Goal: Task Accomplishment & Management: Complete application form

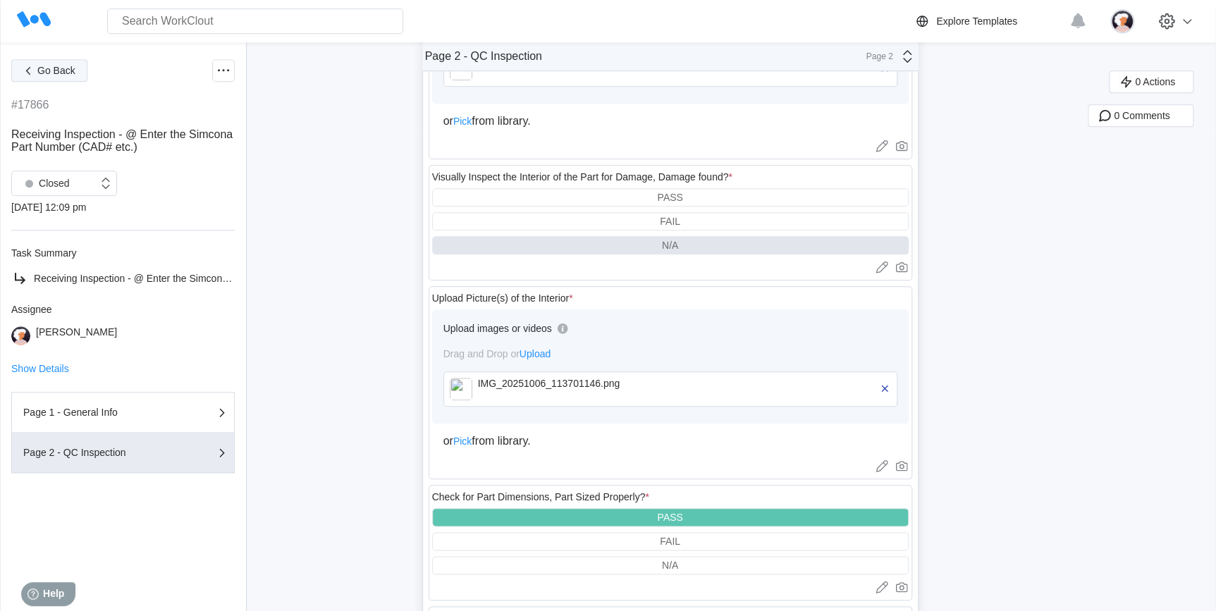
click at [62, 77] on button "Go Back" at bounding box center [49, 70] width 76 height 23
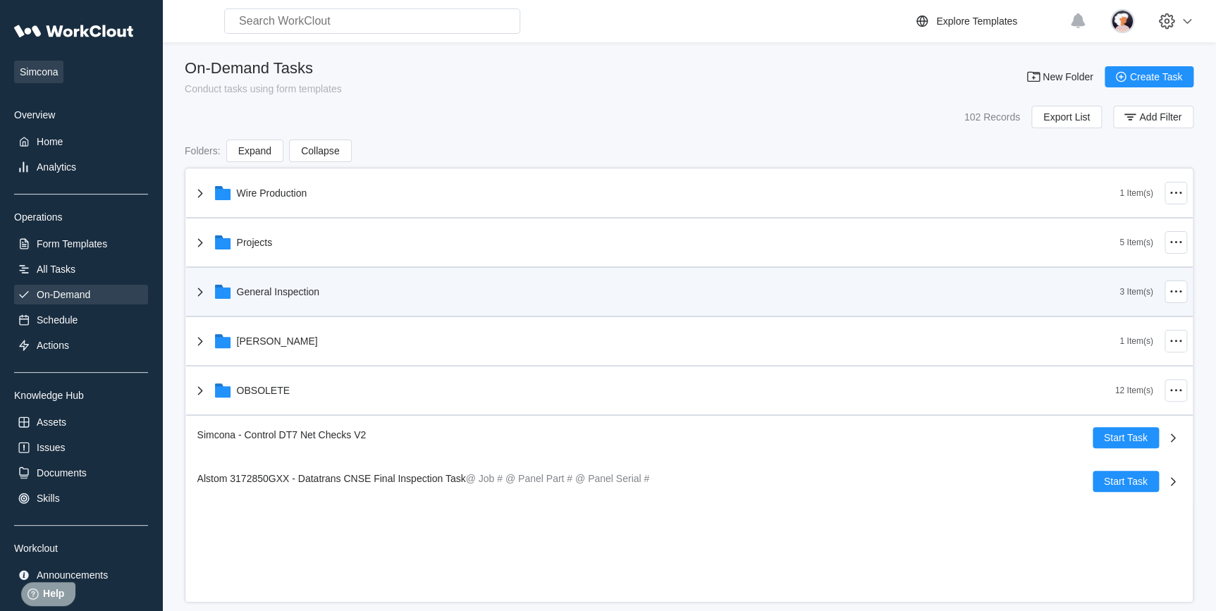
click at [197, 295] on icon at bounding box center [200, 291] width 17 height 17
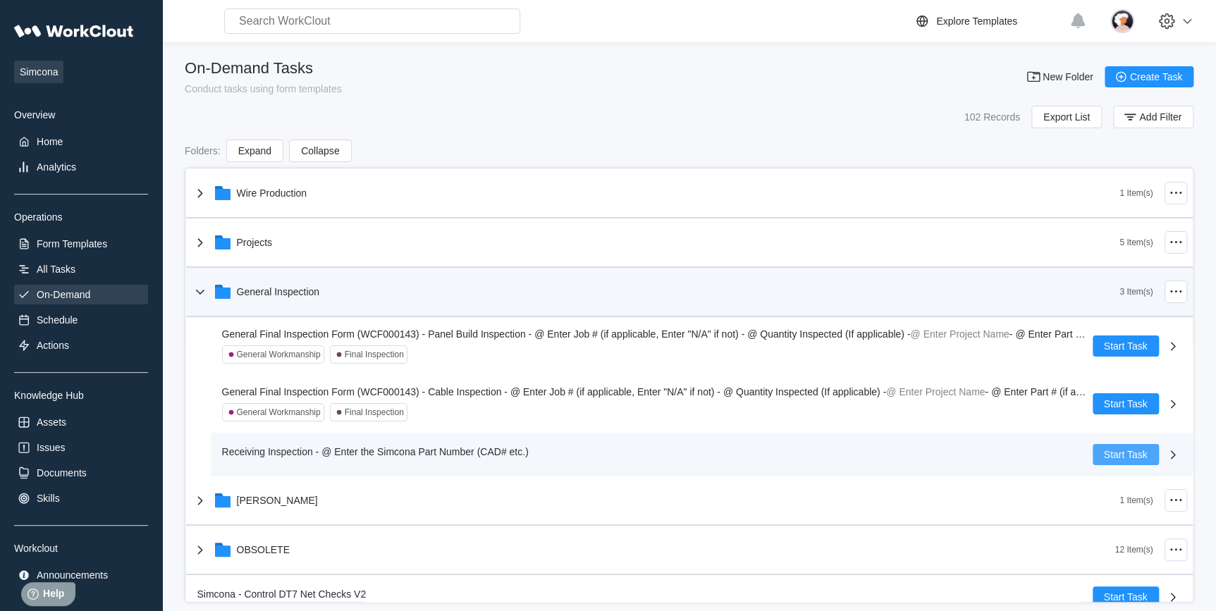
click at [1104, 455] on span "Start Task" at bounding box center [1126, 455] width 44 height 10
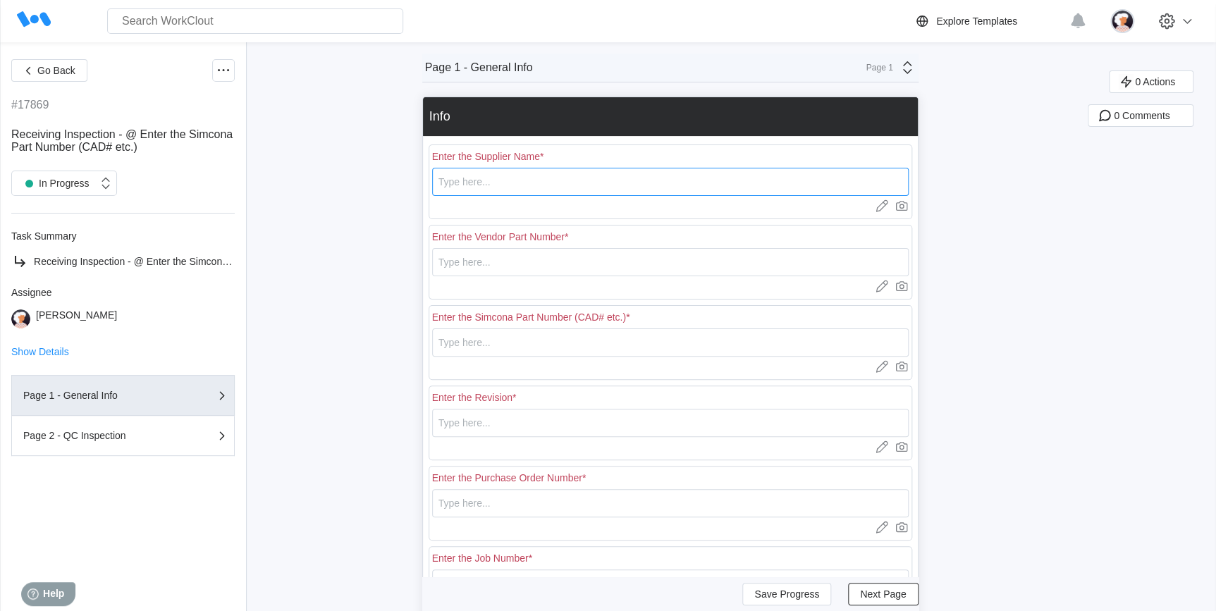
click at [500, 187] on input "text" at bounding box center [670, 182] width 476 height 28
type input "Marble"
click at [469, 261] on input "text" at bounding box center [670, 262] width 476 height 28
type input "CAD00346"
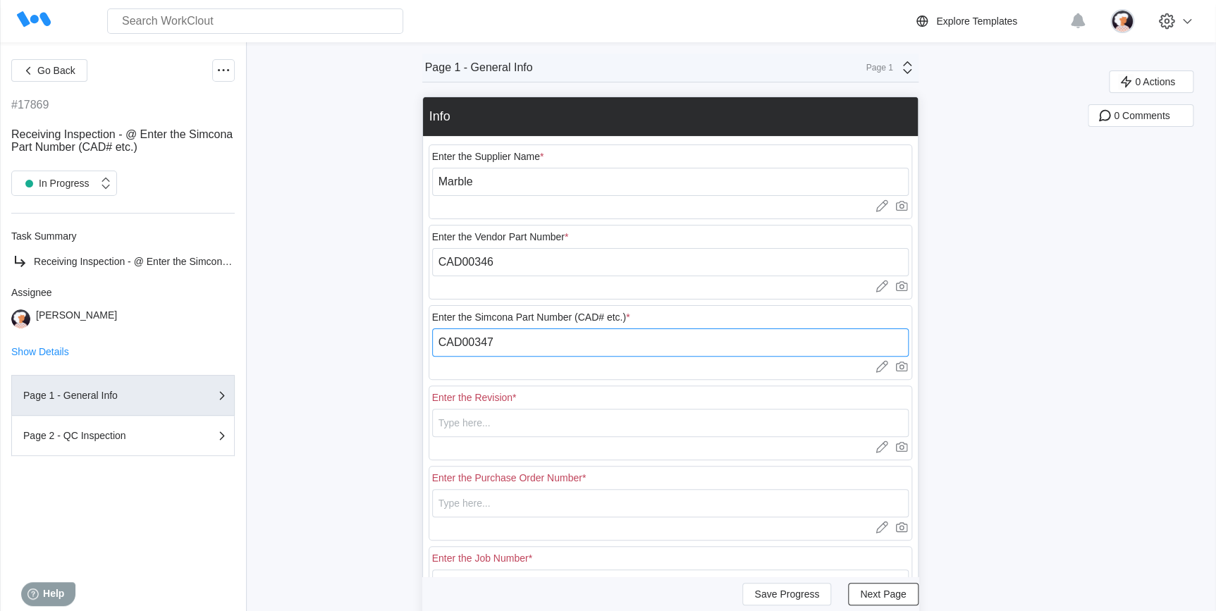
type input "CAD00347"
type input "2"
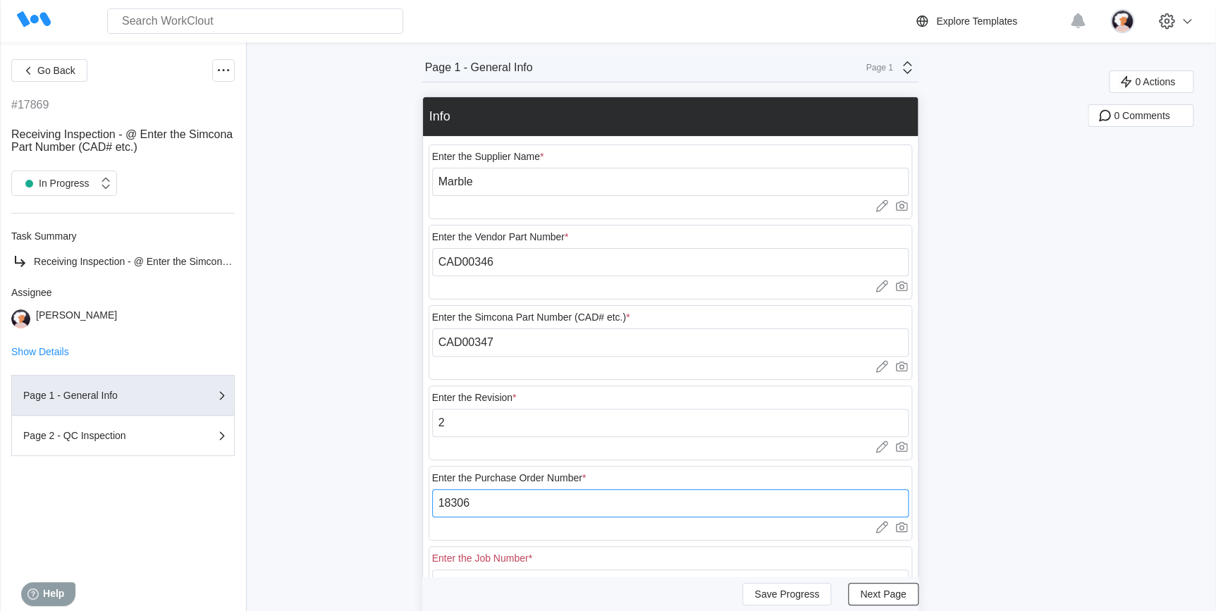
type input "18306"
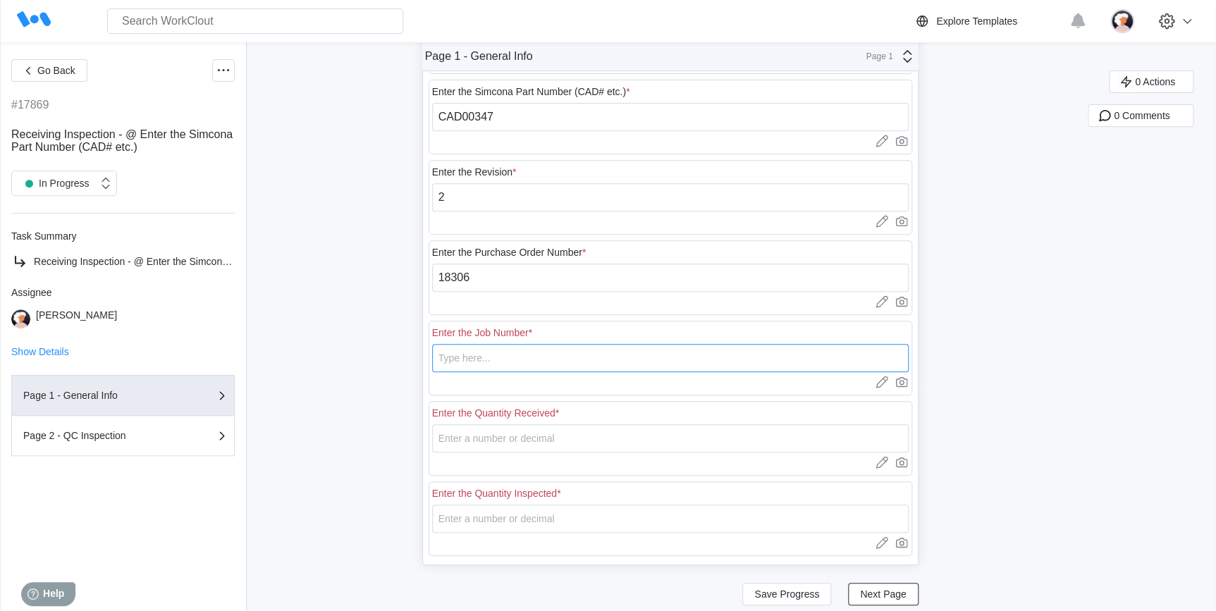
scroll to position [245, 0]
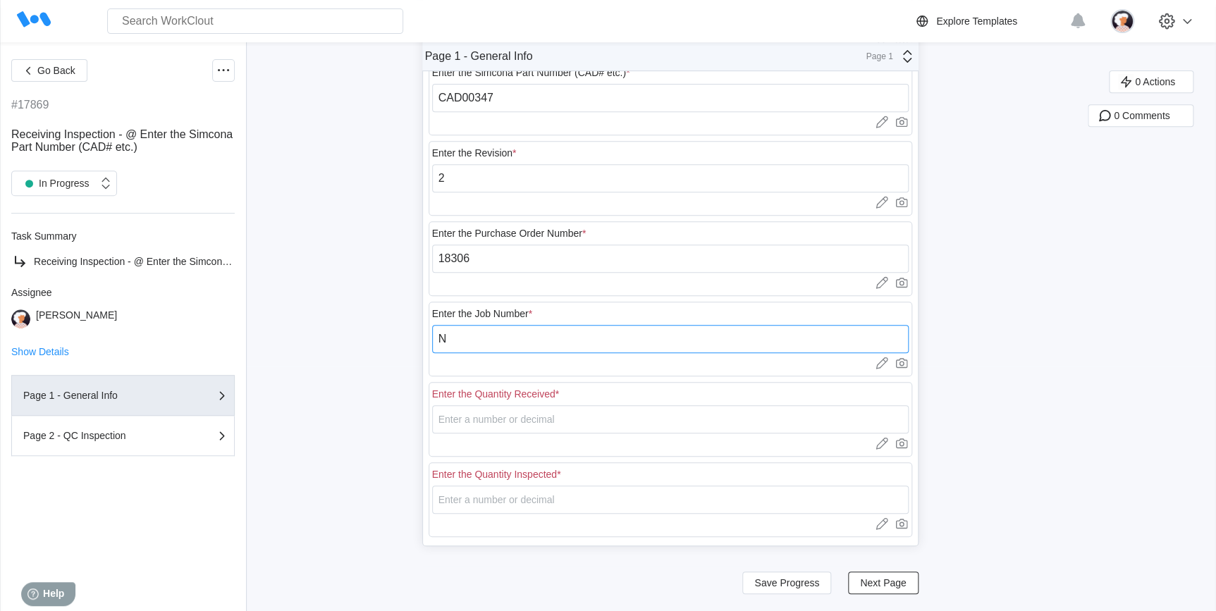
type input "N/A"
click at [494, 421] on input "number" at bounding box center [670, 419] width 476 height 28
type input "20"
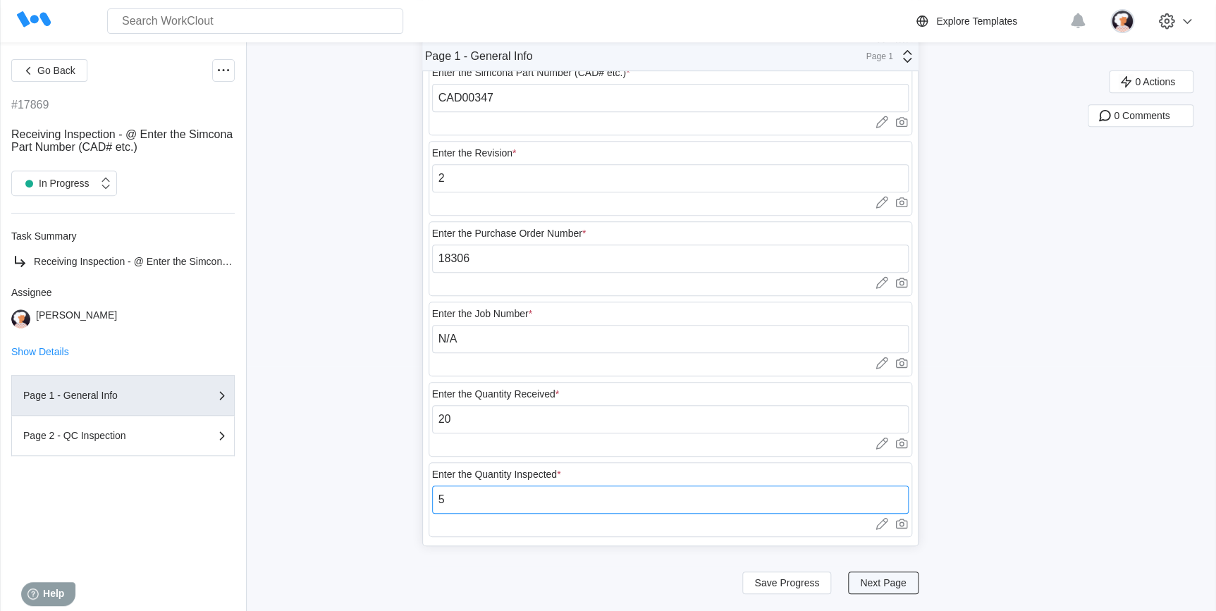
type input "5"
click at [863, 579] on button "Next Page" at bounding box center [883, 583] width 70 height 23
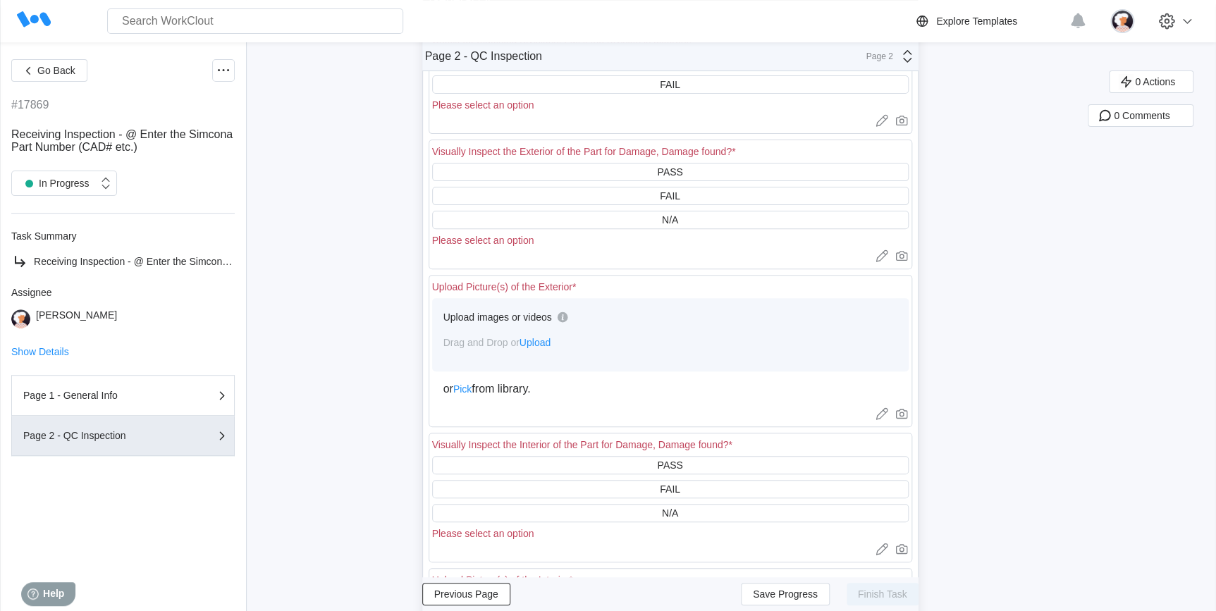
scroll to position [0, 0]
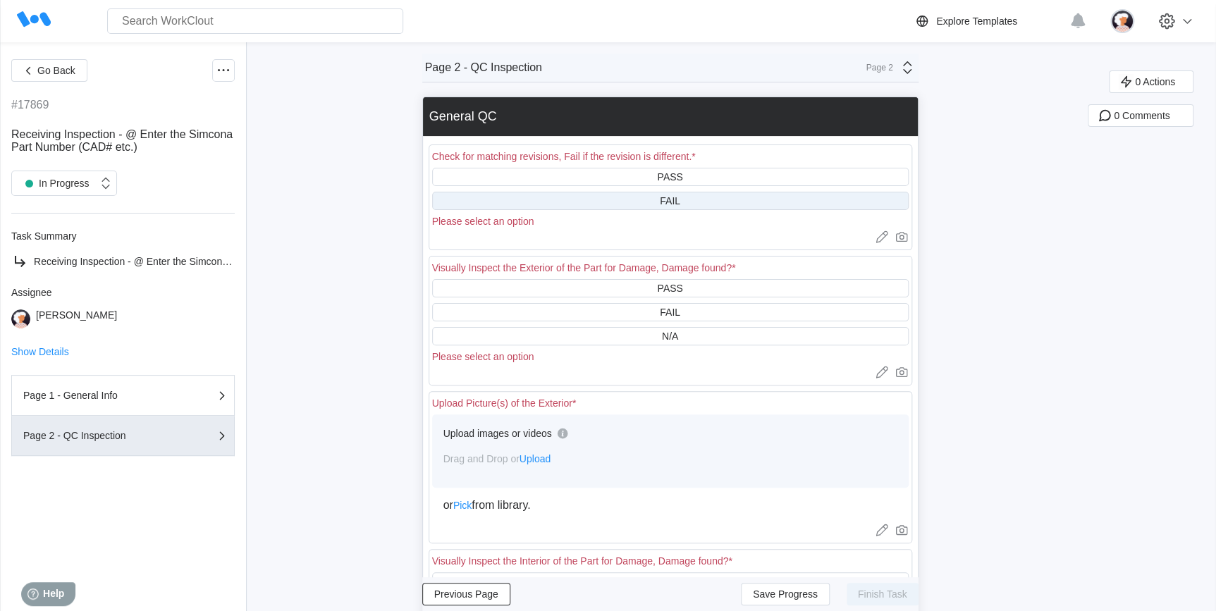
click at [549, 202] on div "FAIL" at bounding box center [670, 201] width 476 height 18
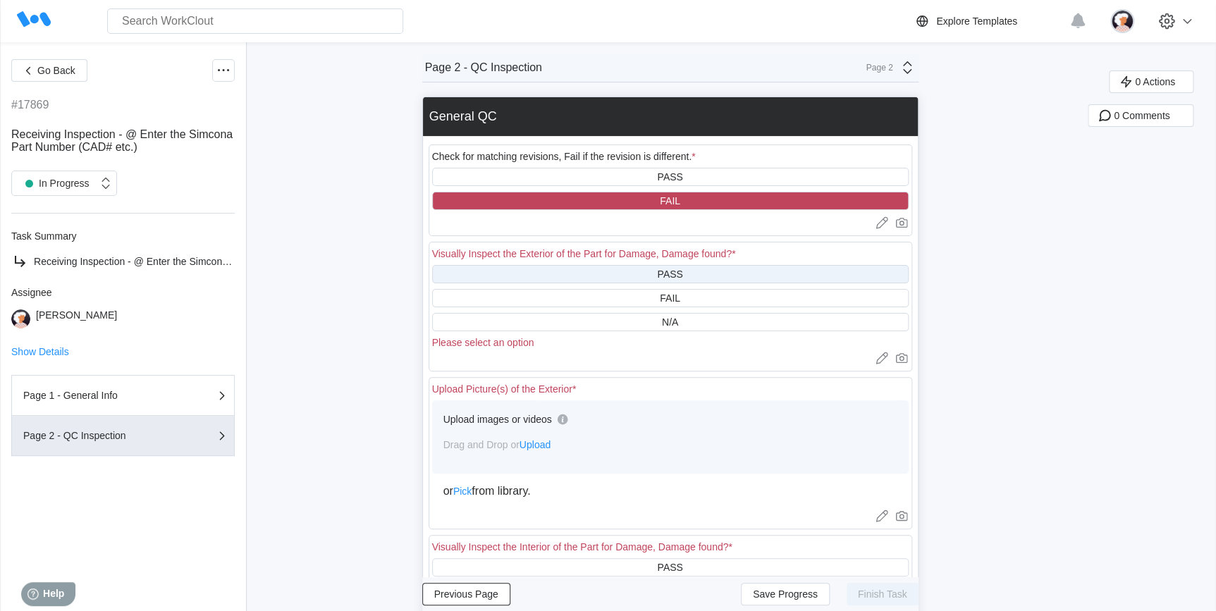
click at [543, 269] on div "PASS" at bounding box center [670, 274] width 476 height 18
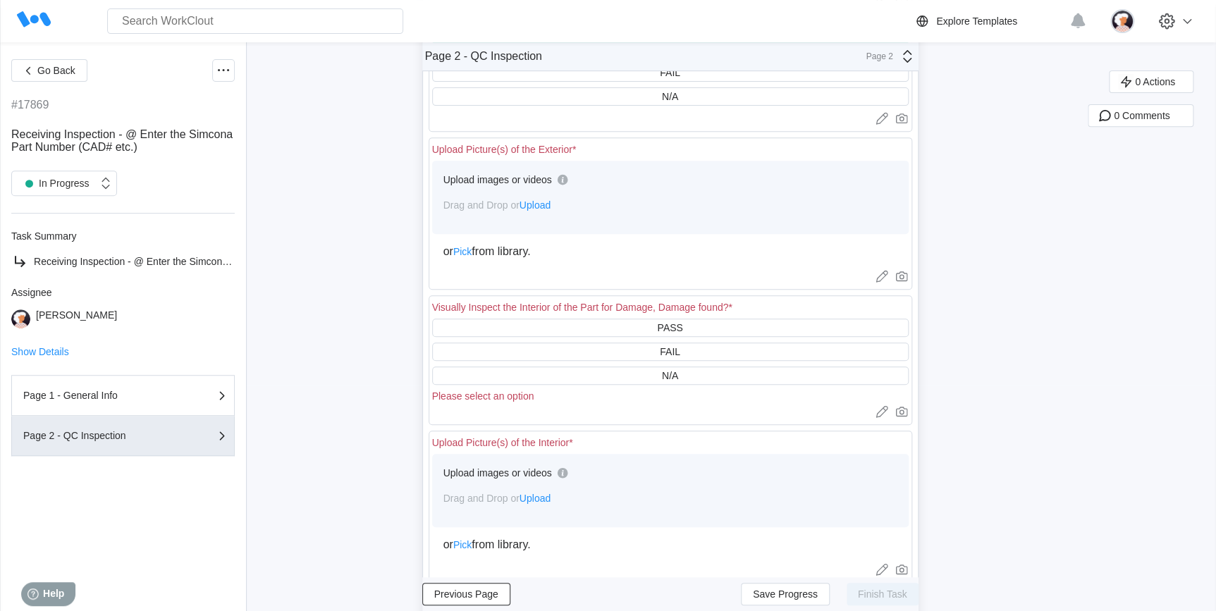
scroll to position [256, 0]
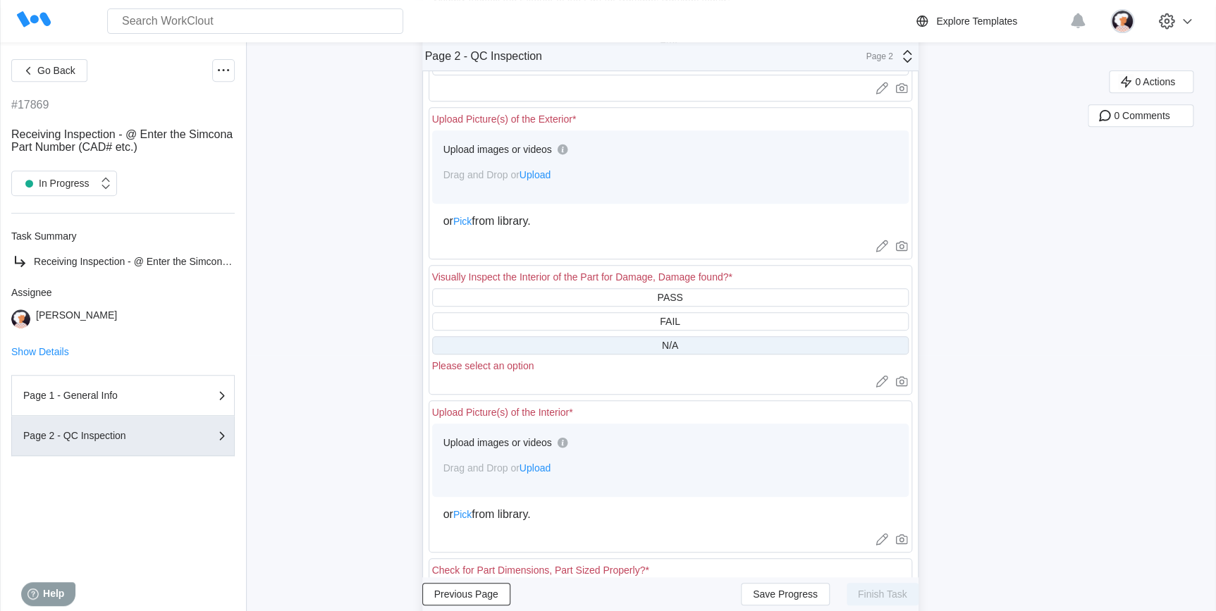
click at [565, 349] on div "N/A" at bounding box center [670, 345] width 476 height 18
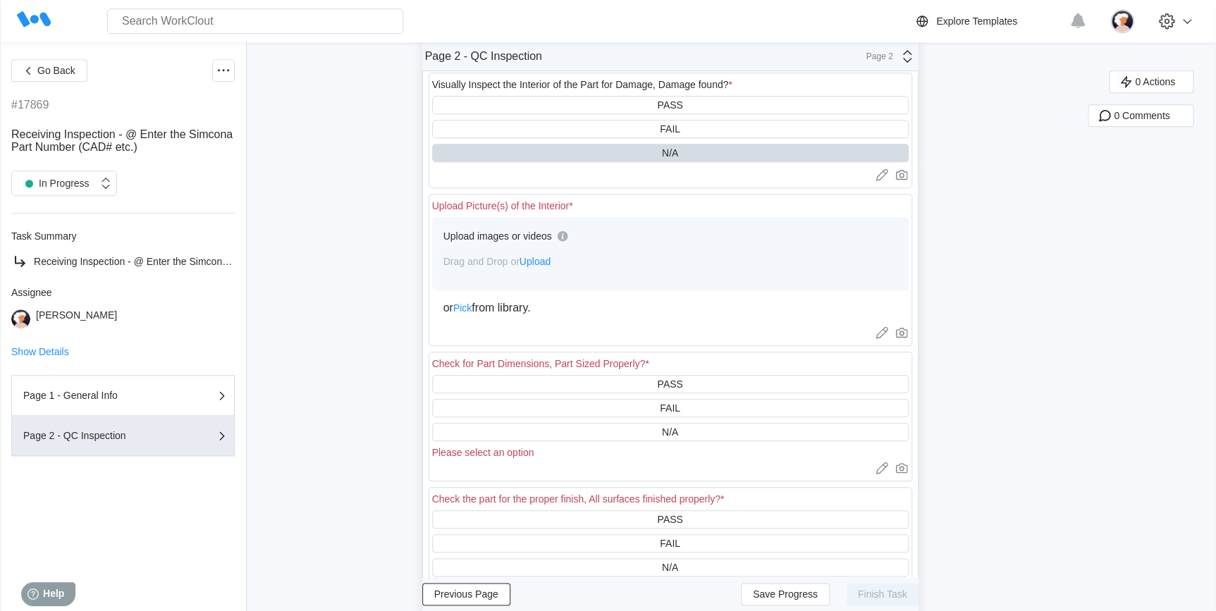
scroll to position [512, 0]
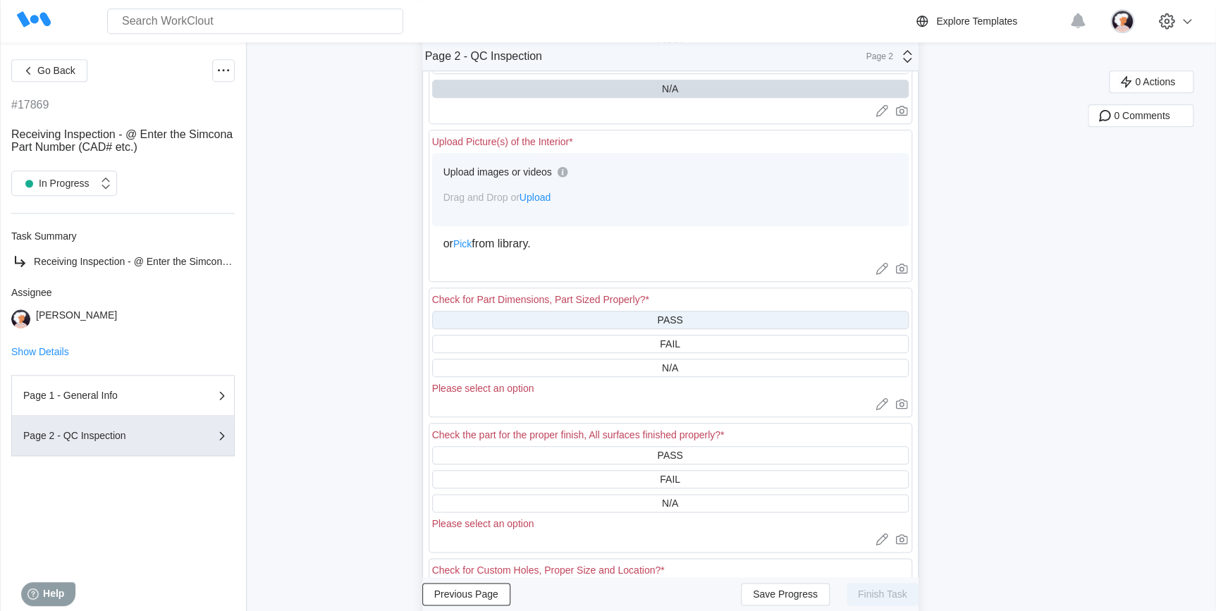
click at [568, 321] on div "PASS" at bounding box center [670, 320] width 476 height 18
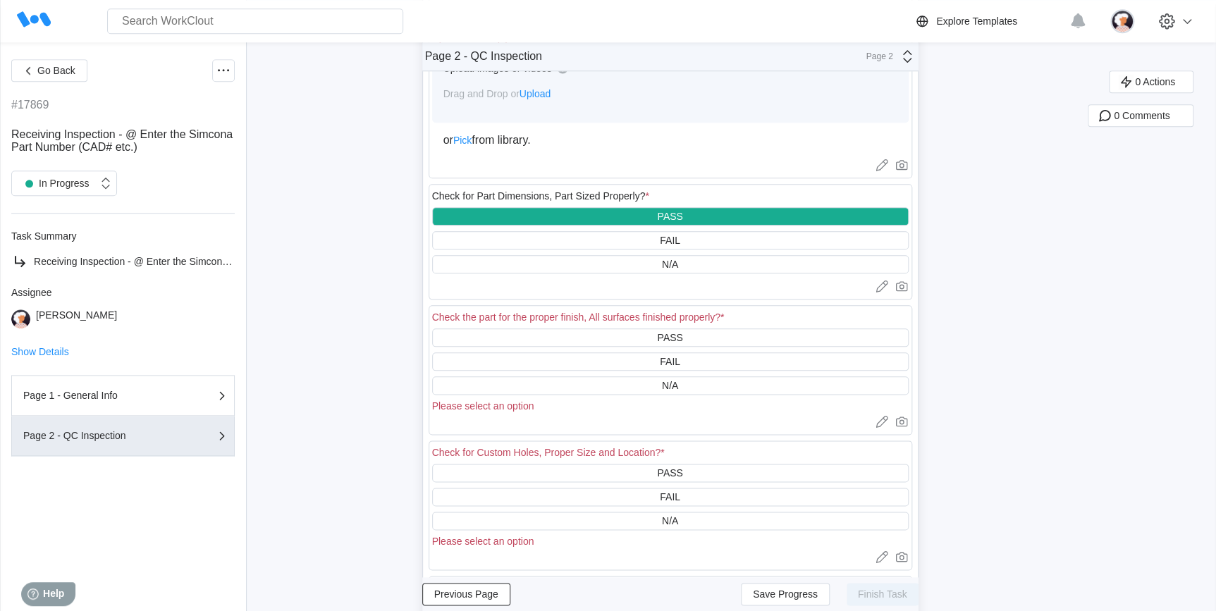
scroll to position [641, 0]
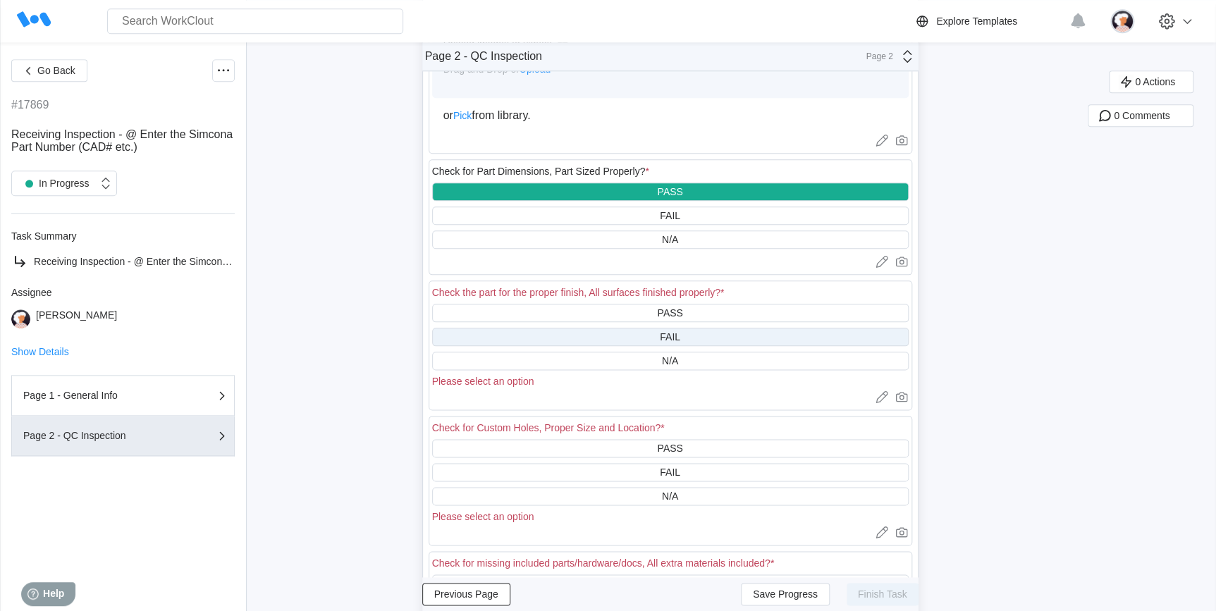
click at [576, 343] on div "FAIL" at bounding box center [670, 337] width 476 height 18
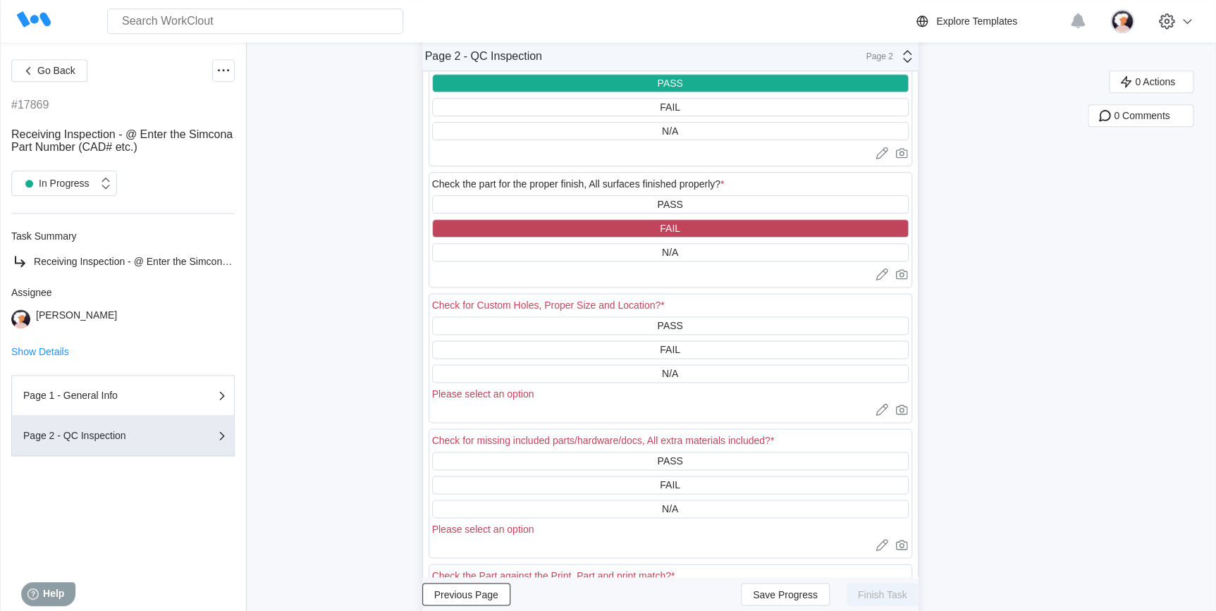
scroll to position [768, 0]
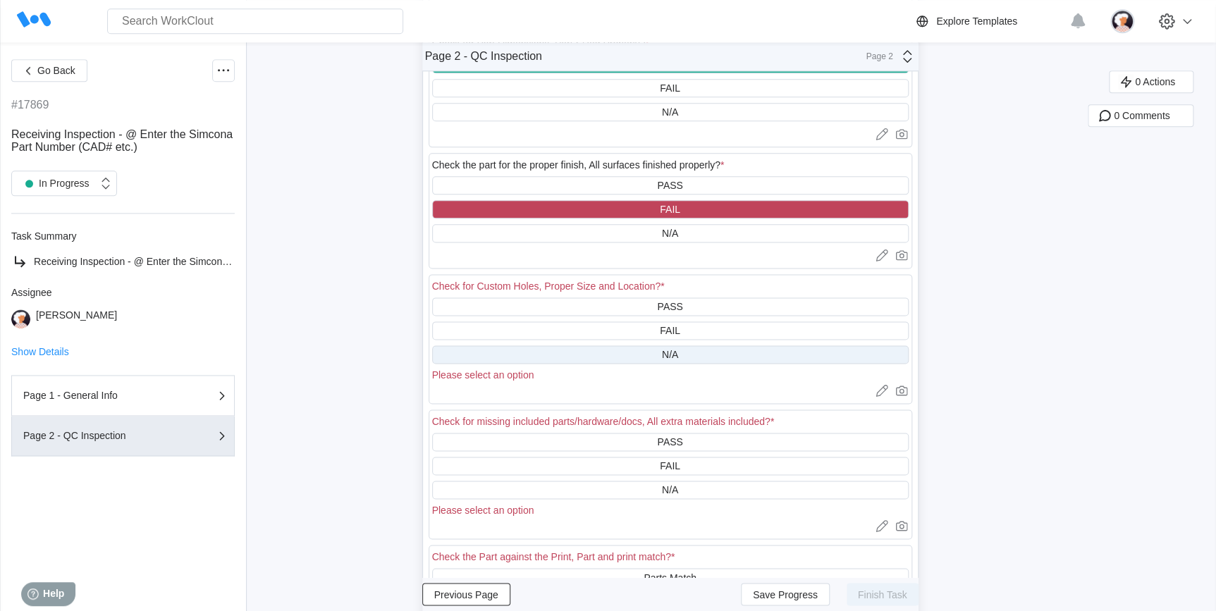
click at [584, 357] on div "N/A" at bounding box center [670, 354] width 476 height 18
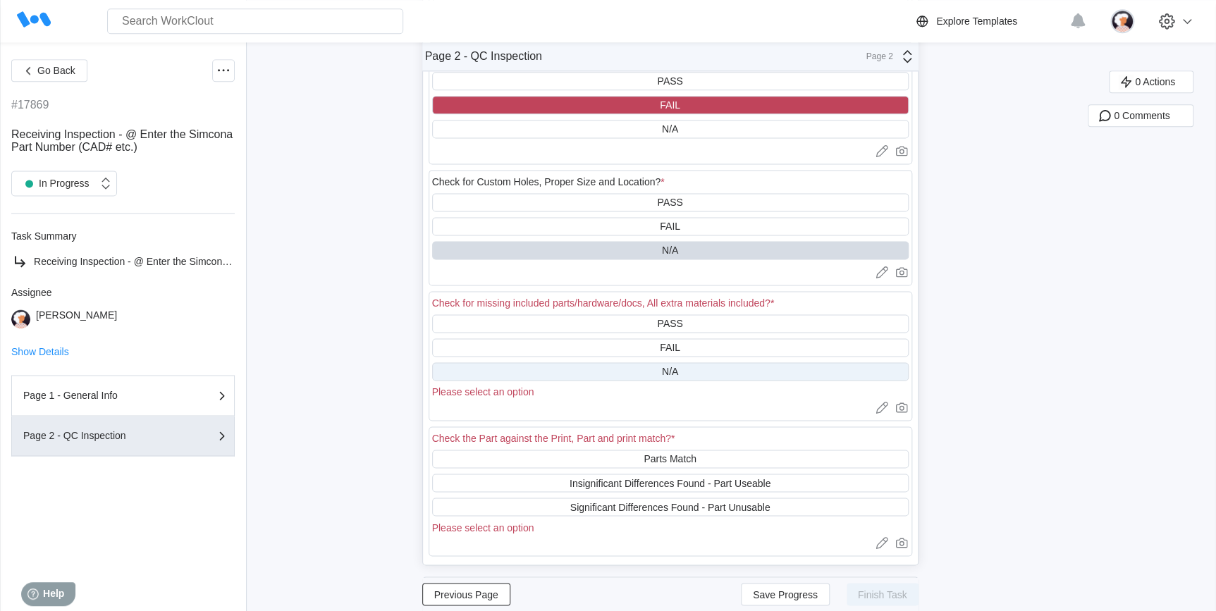
scroll to position [896, 0]
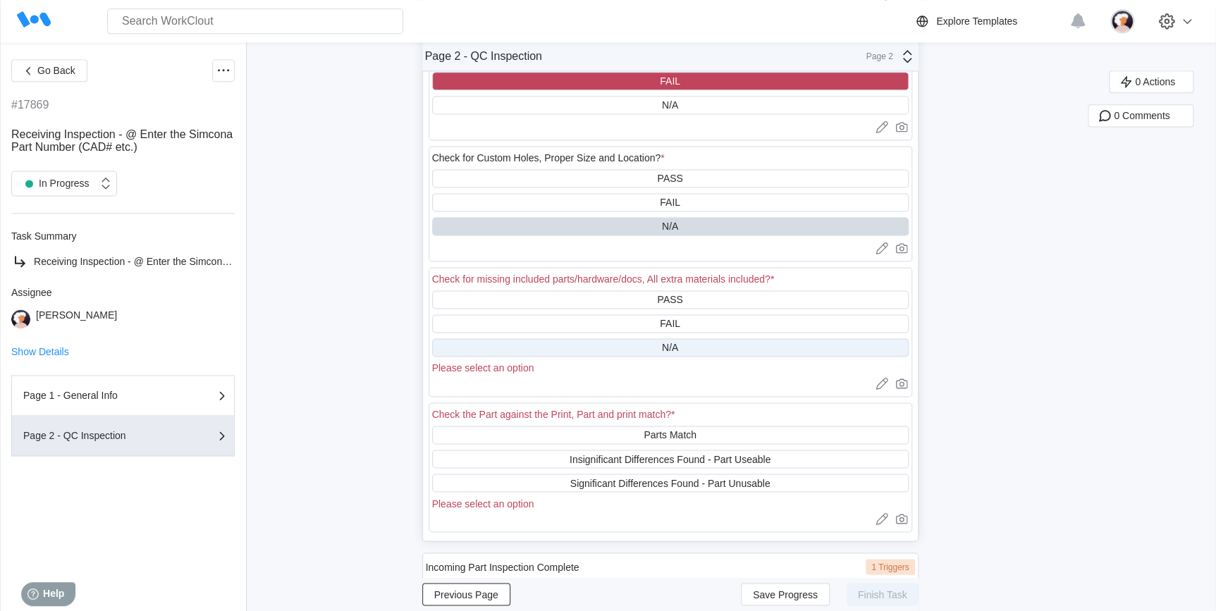
click at [584, 352] on div "N/A" at bounding box center [670, 347] width 476 height 18
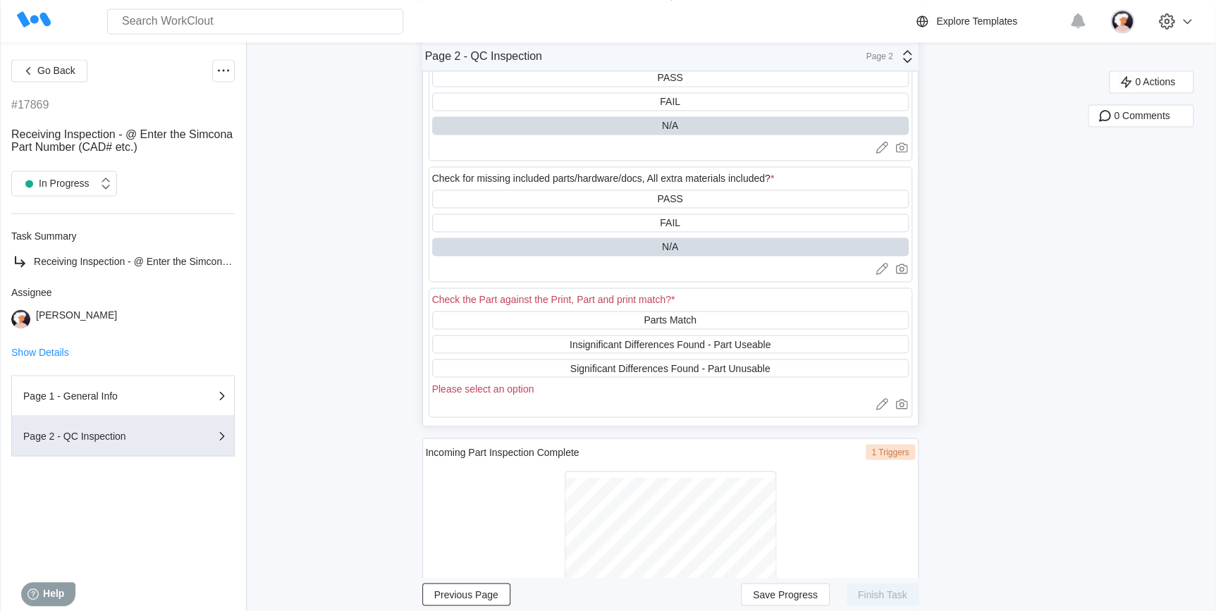
scroll to position [1025, 0]
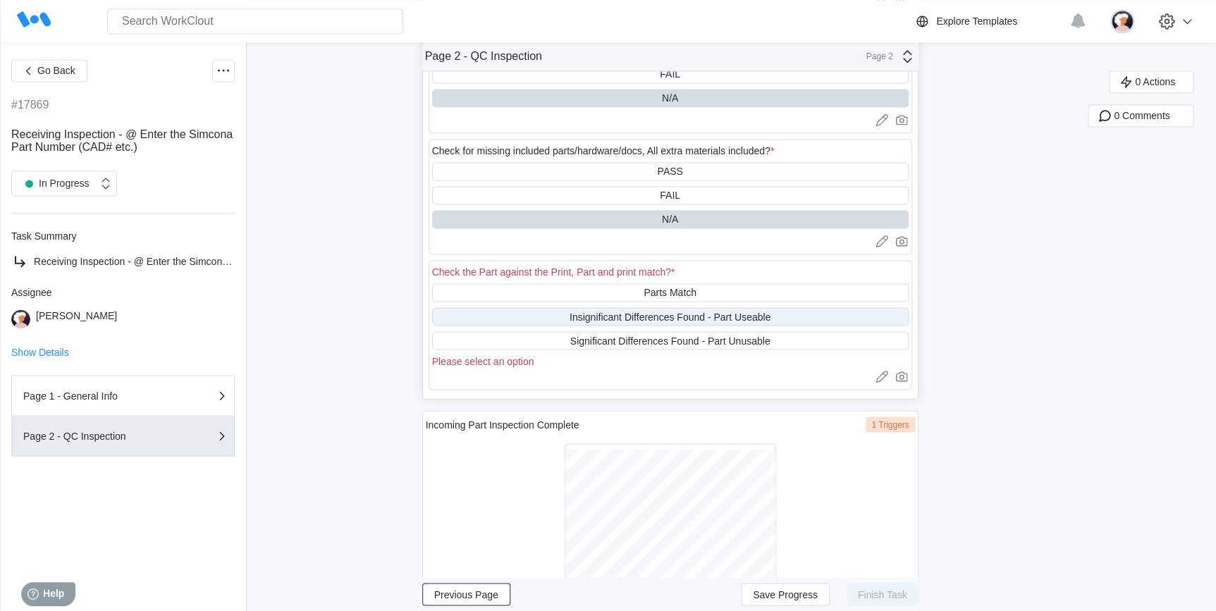
click at [569, 323] on div "Insignificant Differences Found - Part Useable" at bounding box center [670, 316] width 476 height 18
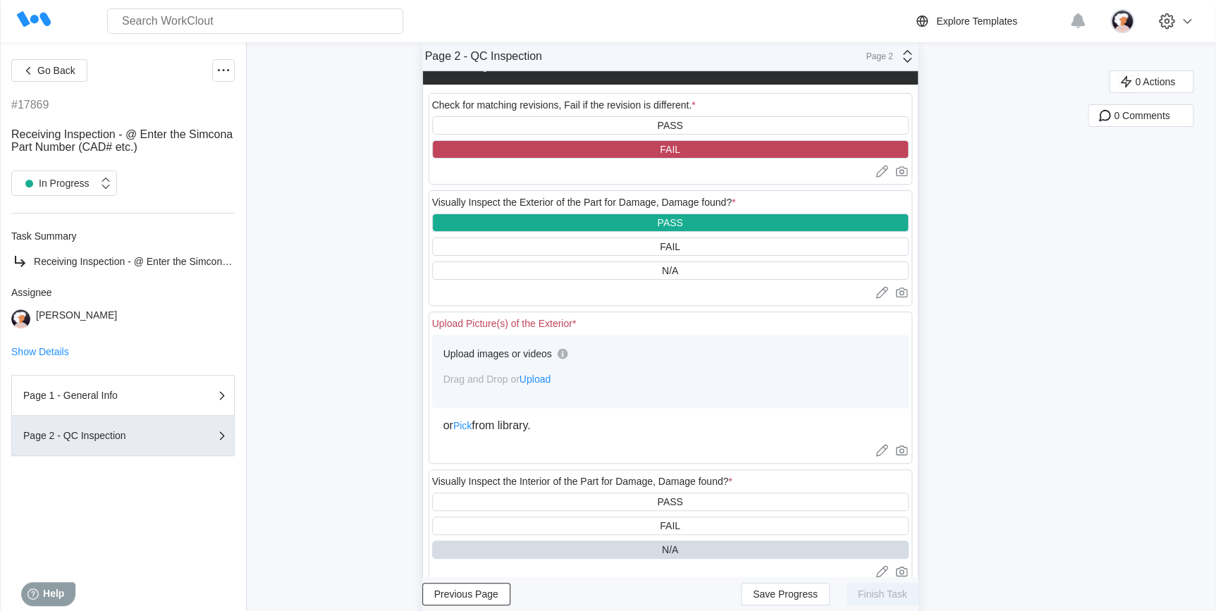
scroll to position [0, 0]
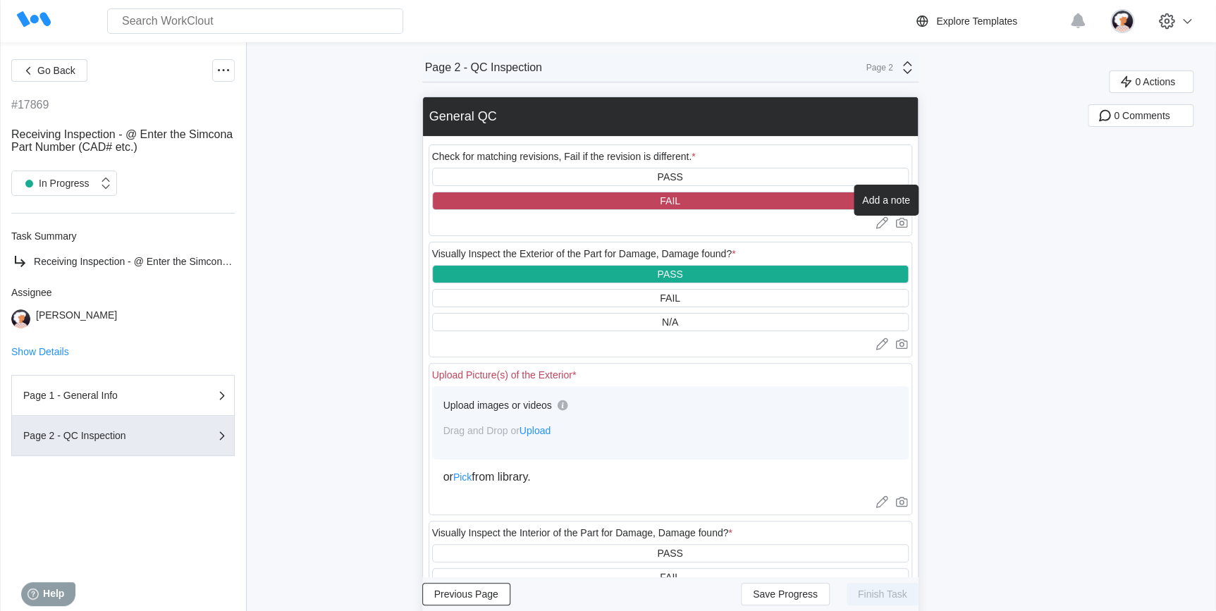
click at [884, 225] on icon at bounding box center [882, 223] width 14 height 14
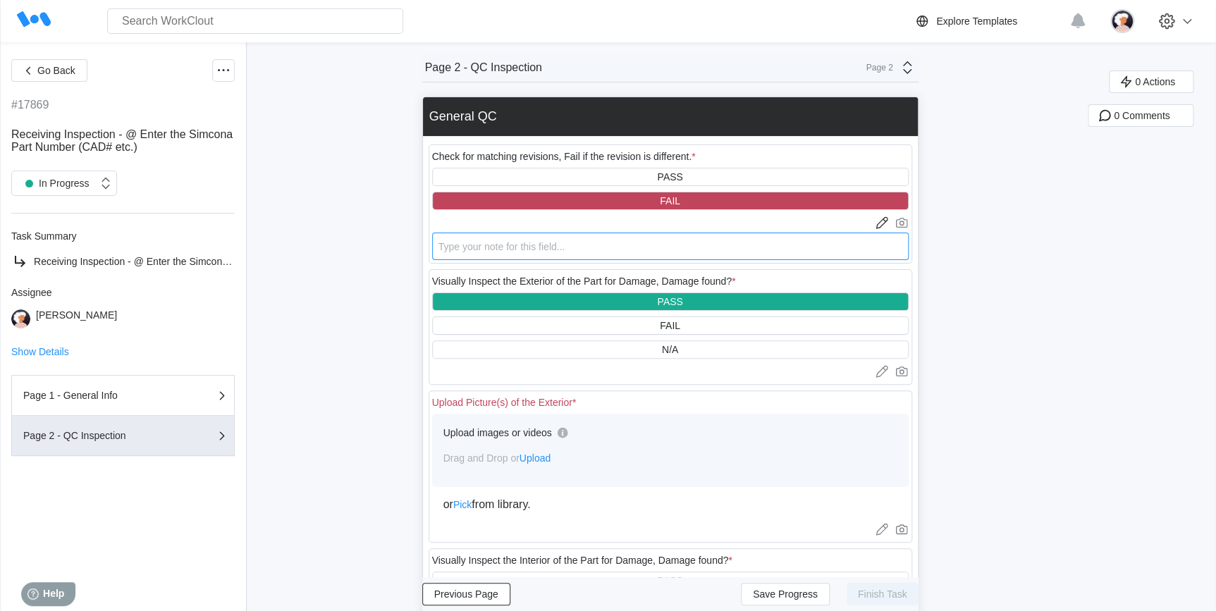
click at [683, 250] on textarea at bounding box center [670, 246] width 476 height 27
type textarea "R"
type textarea "x"
type textarea "R@"
type textarea "x"
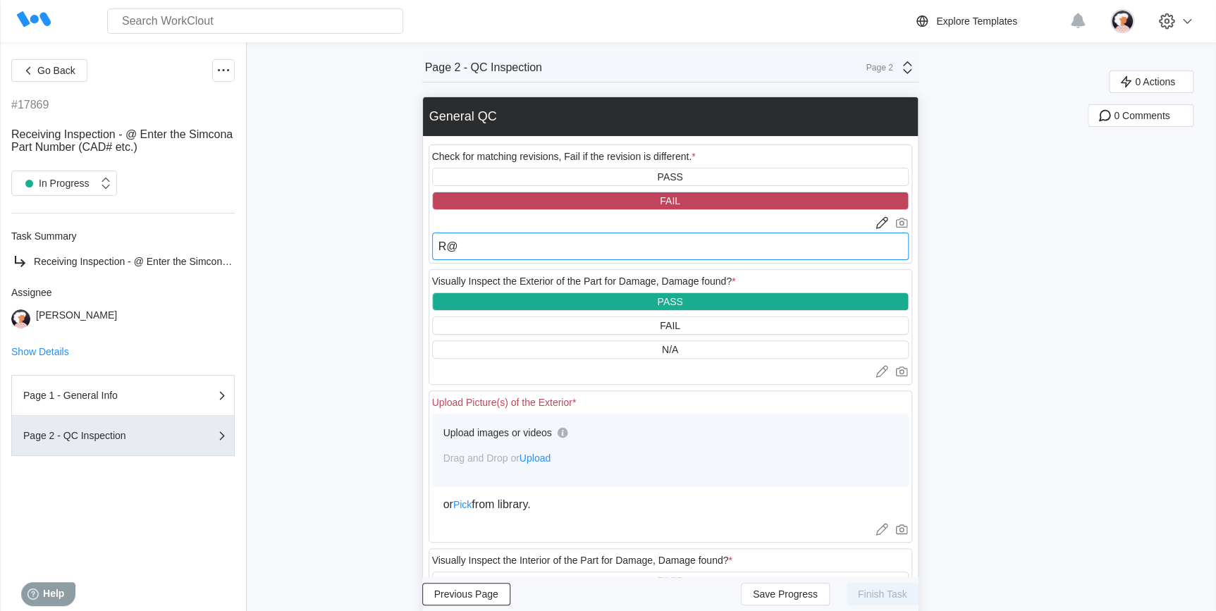
type textarea "R@"
type textarea "x"
type textarea "R@ w"
type textarea "x"
type textarea "R@ wa"
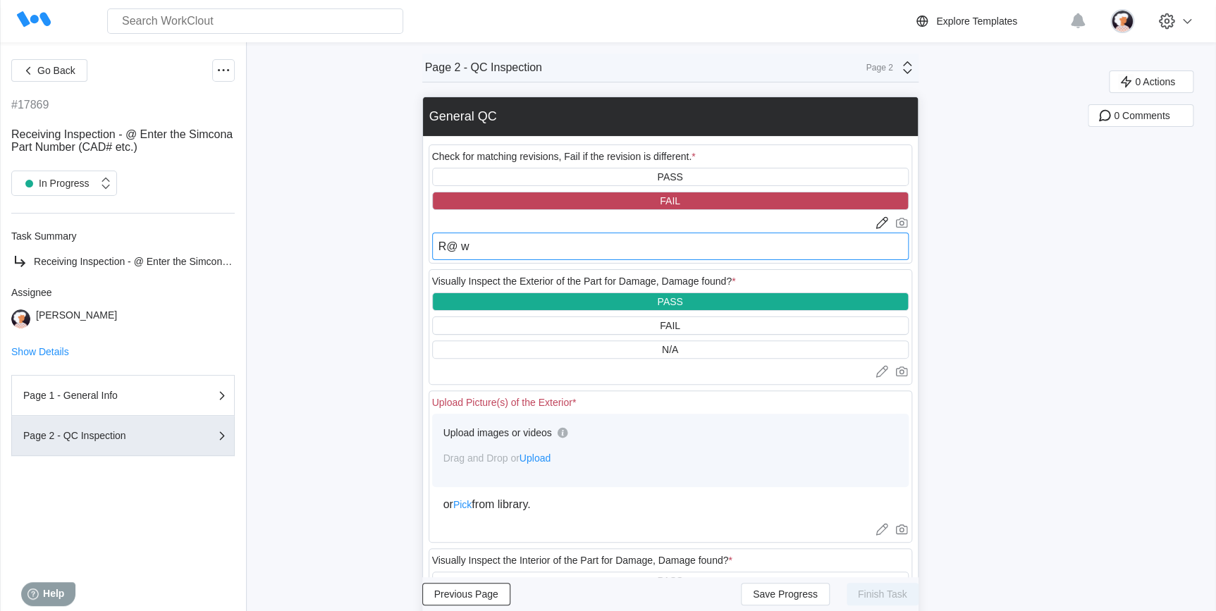
type textarea "x"
type textarea "R@ was"
type textarea "x"
type textarea "R@ was"
type textarea "x"
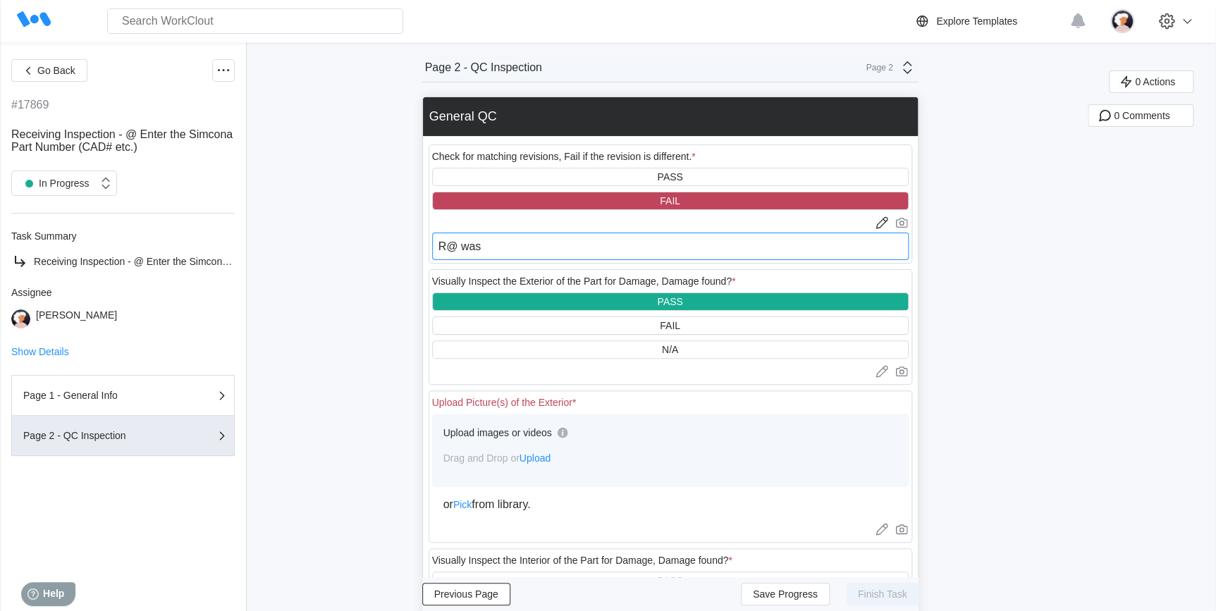
type textarea "R@ was o"
type textarea "x"
type textarea "R@ was or"
type textarea "x"
type textarea "R@ was ord"
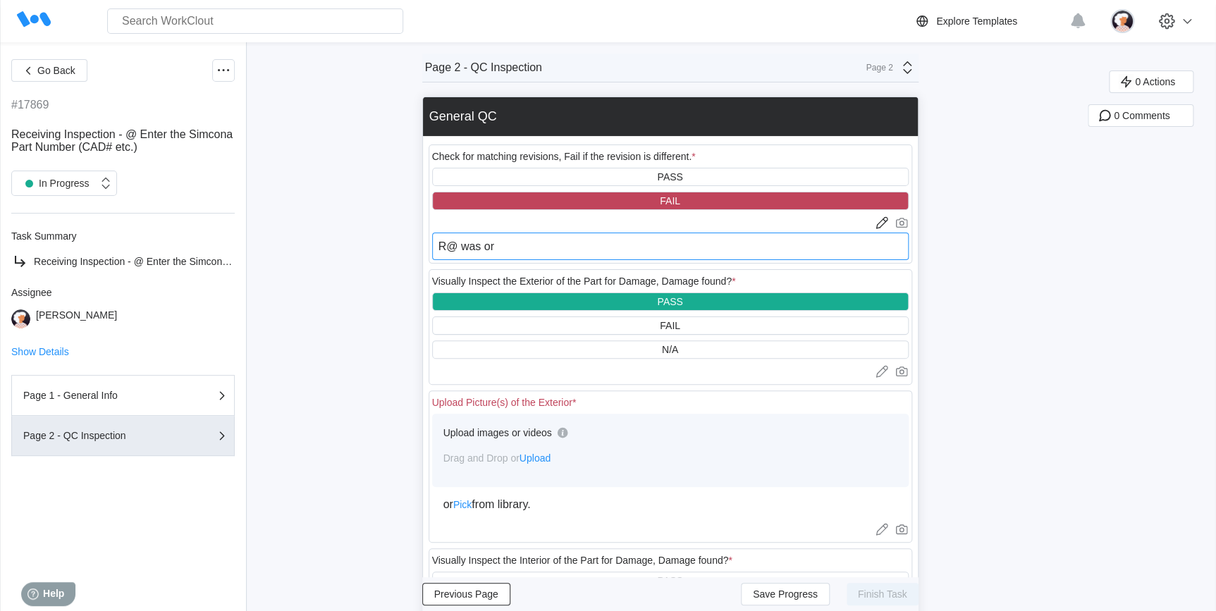
type textarea "x"
type textarea "R@ was orde"
type textarea "x"
type textarea "R@ was order"
type textarea "x"
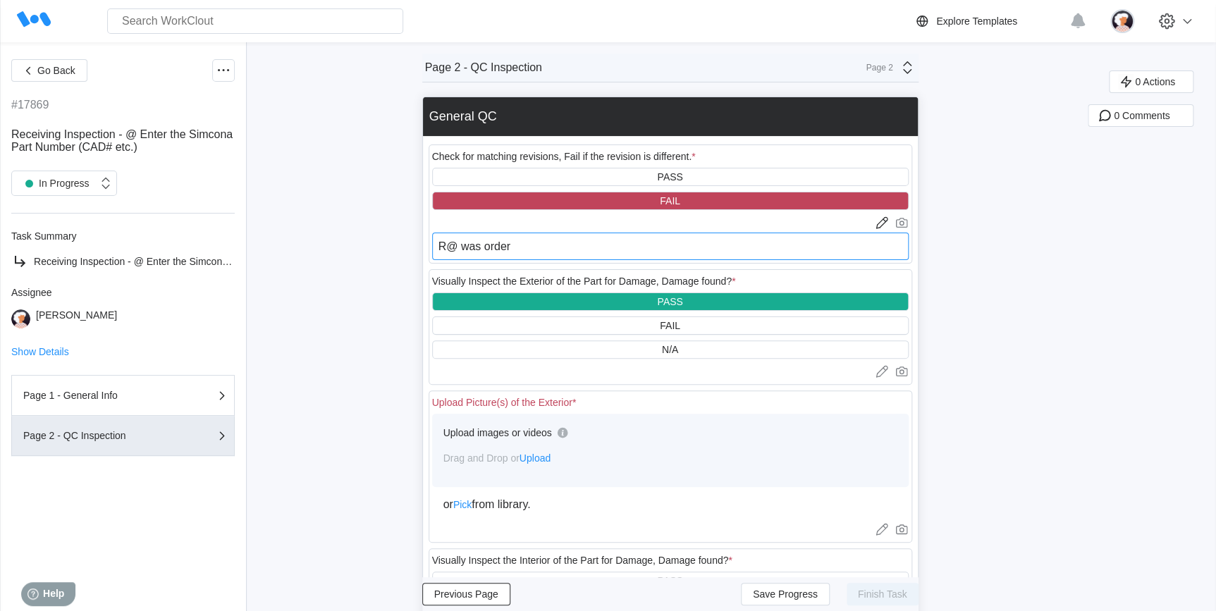
type textarea "R@ was ordere"
type textarea "x"
type textarea "R@ was ordered"
type textarea "x"
type textarea "R@ was ordered"
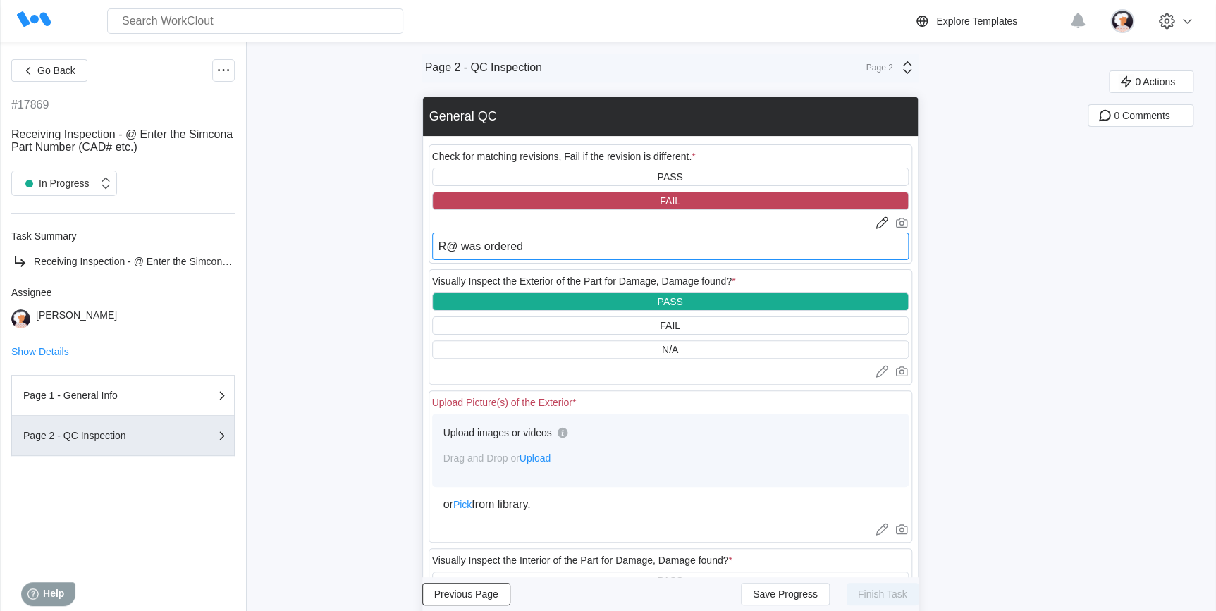
type textarea "x"
type textarea "R@ was ordered a"
type textarea "x"
type textarea "R@ was ordered an"
type textarea "x"
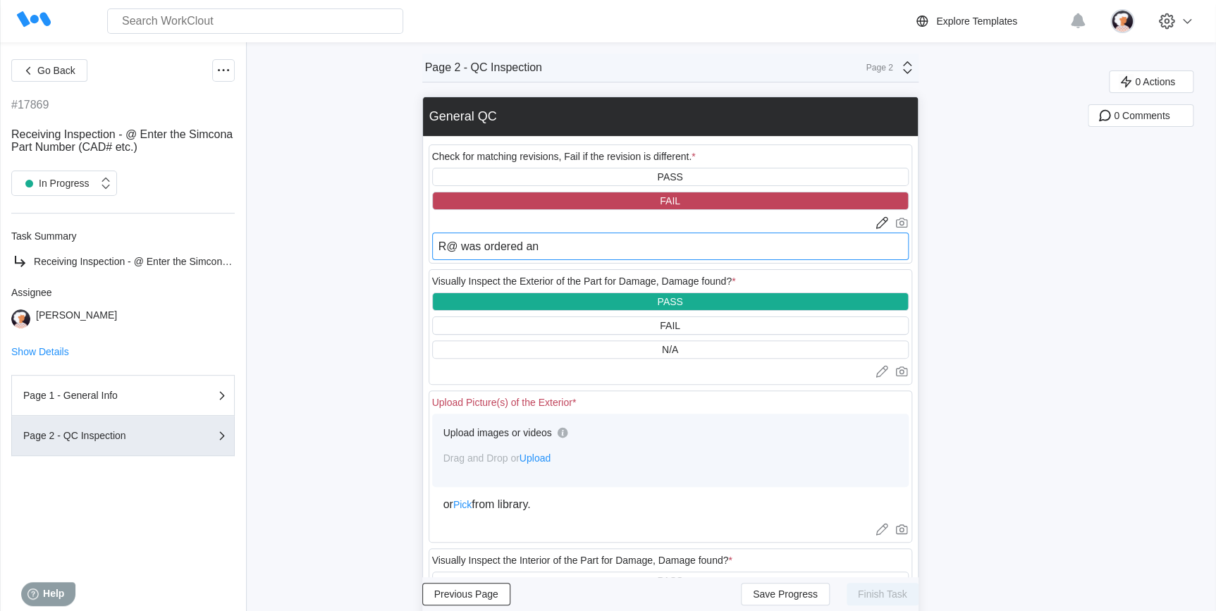
type textarea "R@ was ordered and"
type textarea "x"
type textarea "R@ was ordered and"
type textarea "x"
type textarea "R@ was ordered and"
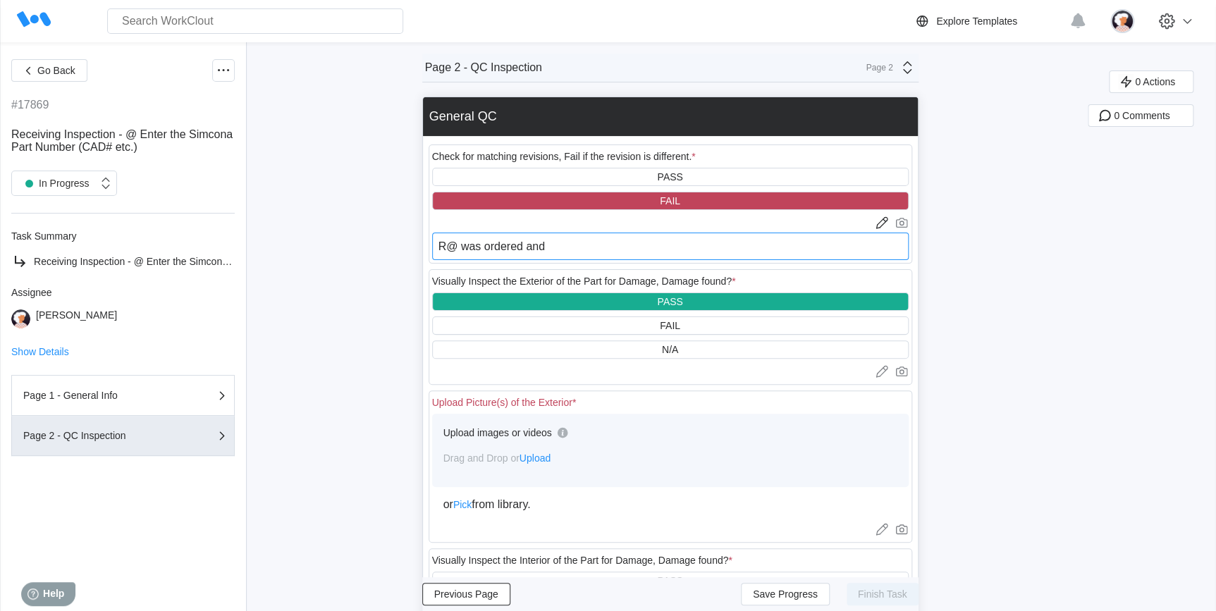
type textarea "x"
type textarea "R@ was ordered an"
type textarea "x"
type textarea "R@ was ordered a"
type textarea "x"
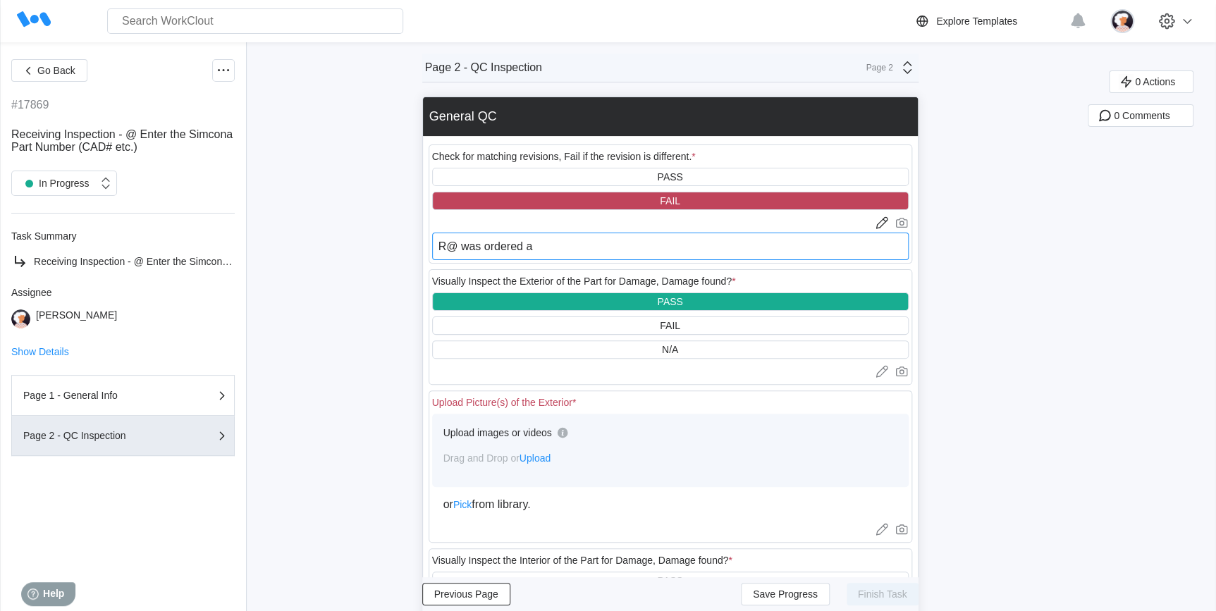
type textarea "R@ was ordered"
type textarea "x"
type textarea "R@ was ordered"
type textarea "x"
type textarea "R@ was ordere"
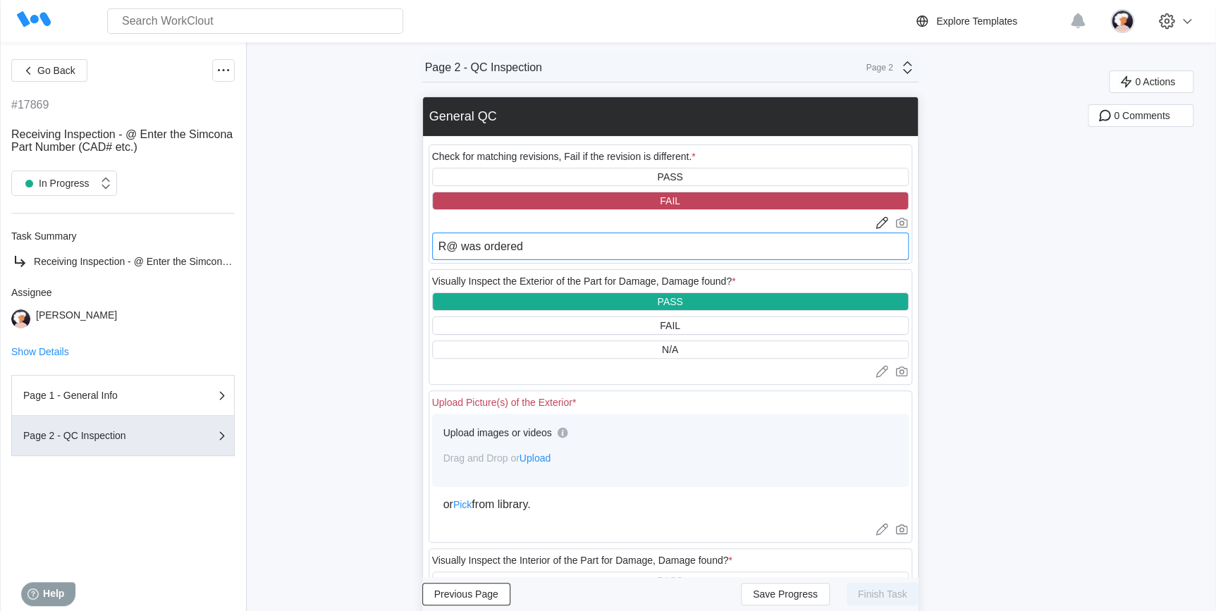
type textarea "x"
type textarea "R@ was order"
type textarea "x"
type textarea "R@ was orde"
type textarea "x"
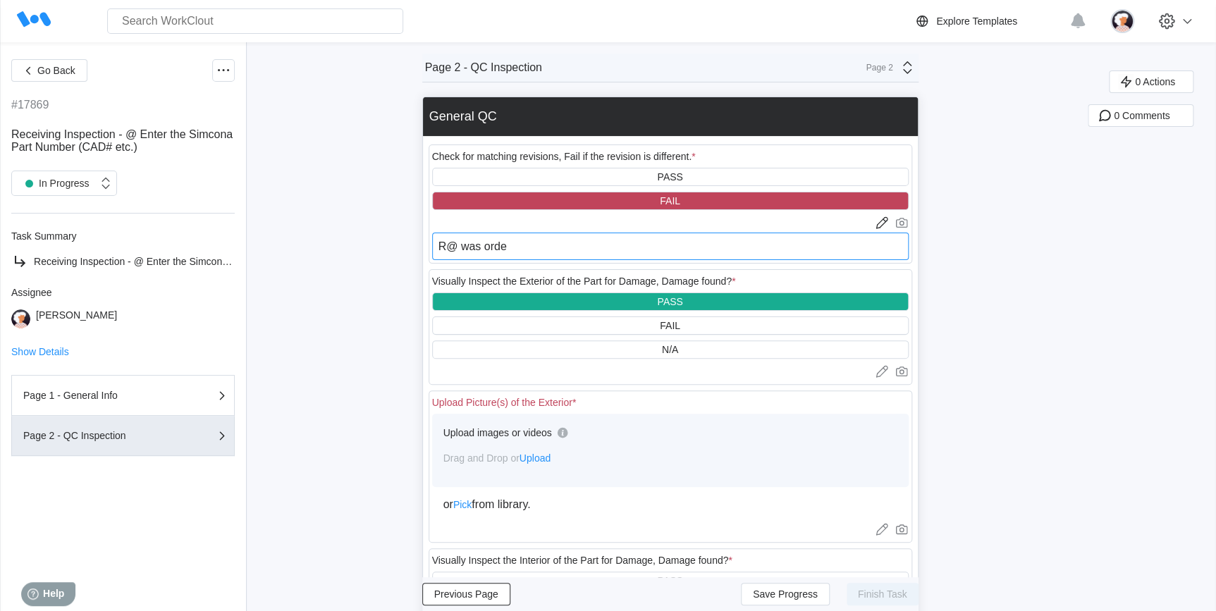
type textarea "R@ was ord"
type textarea "x"
type textarea "R@ was or"
type textarea "x"
type textarea "R@ was o"
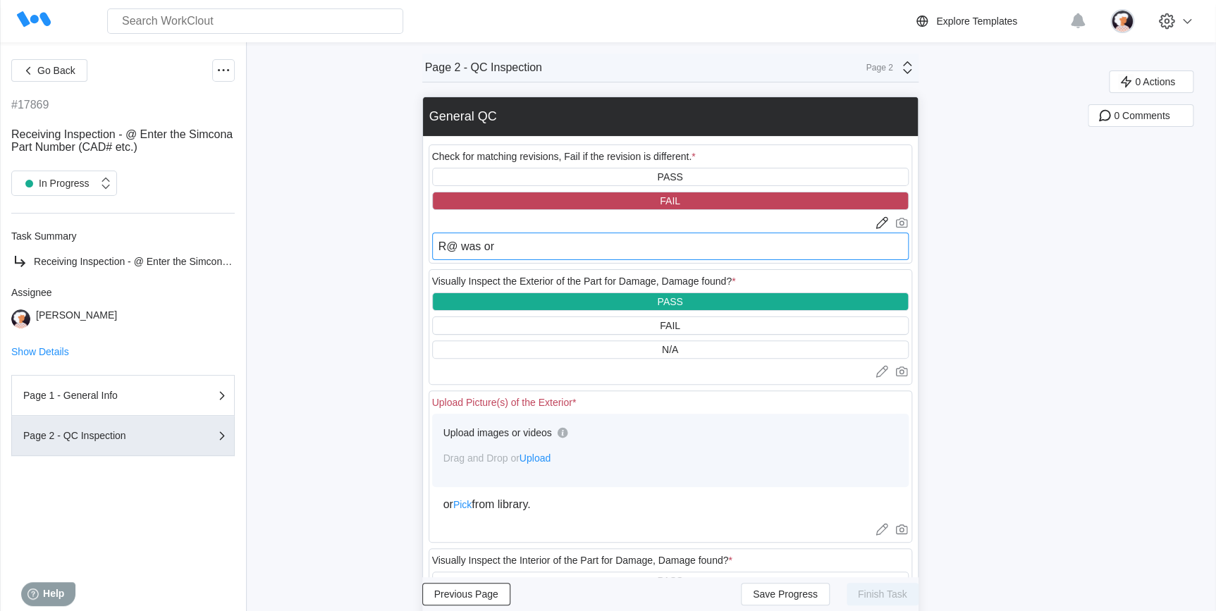
type textarea "x"
type textarea "R@ was"
type textarea "x"
type textarea "R@ was"
type textarea "x"
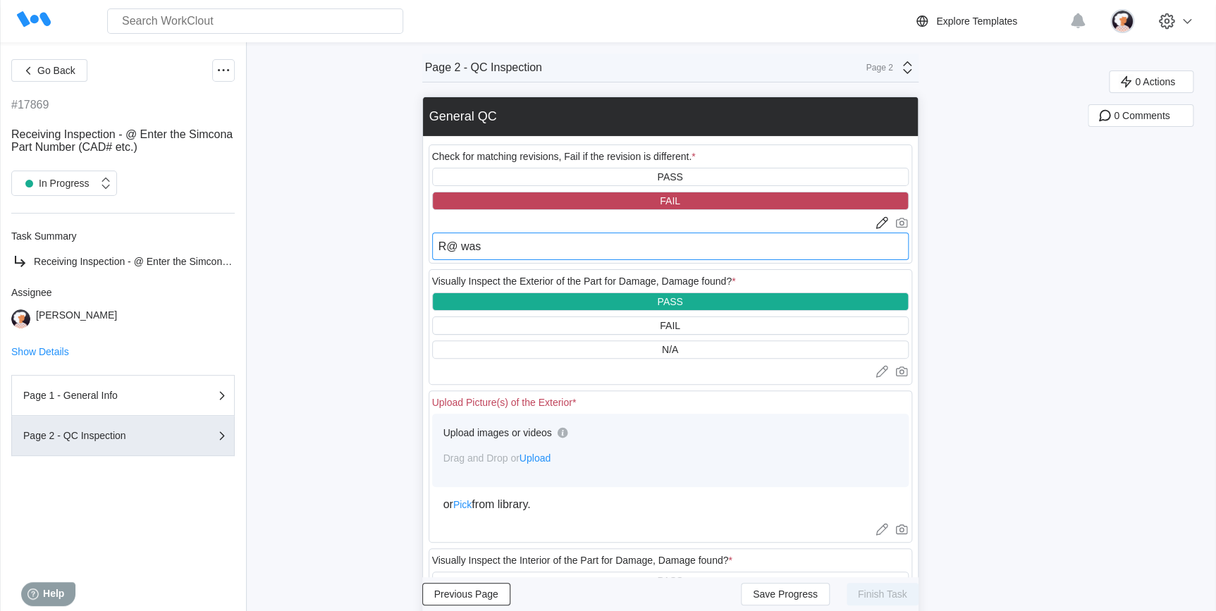
type textarea "R@ wa"
type textarea "x"
type textarea "R@ w"
type textarea "x"
type textarea "R@"
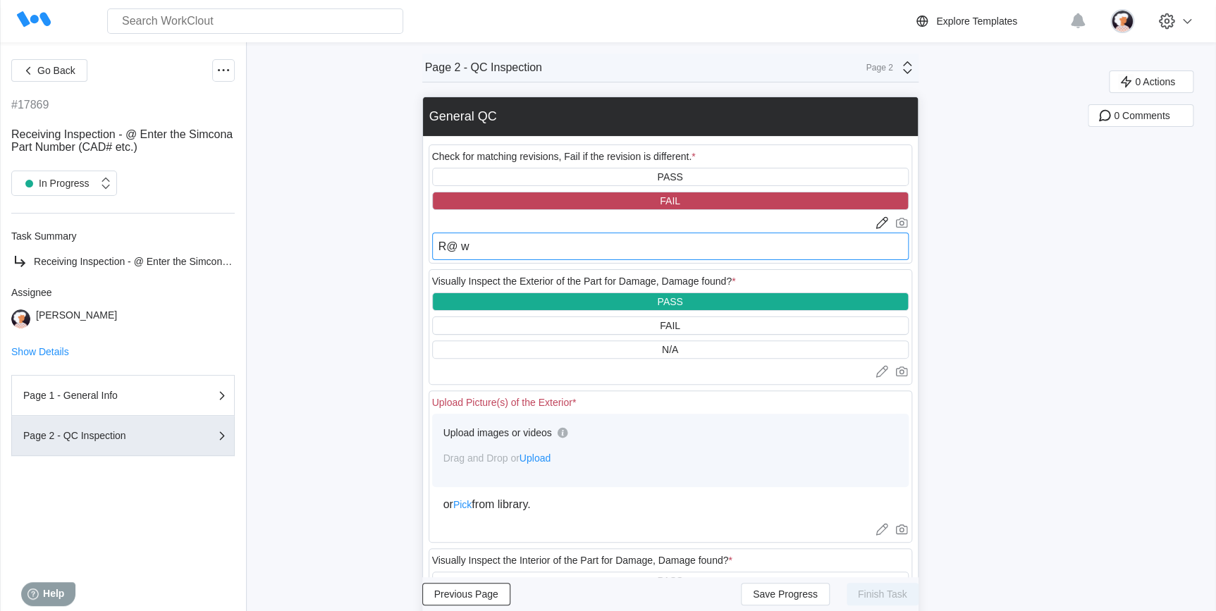
type textarea "x"
type textarea "R@"
type textarea "x"
type textarea "R"
type textarea "x"
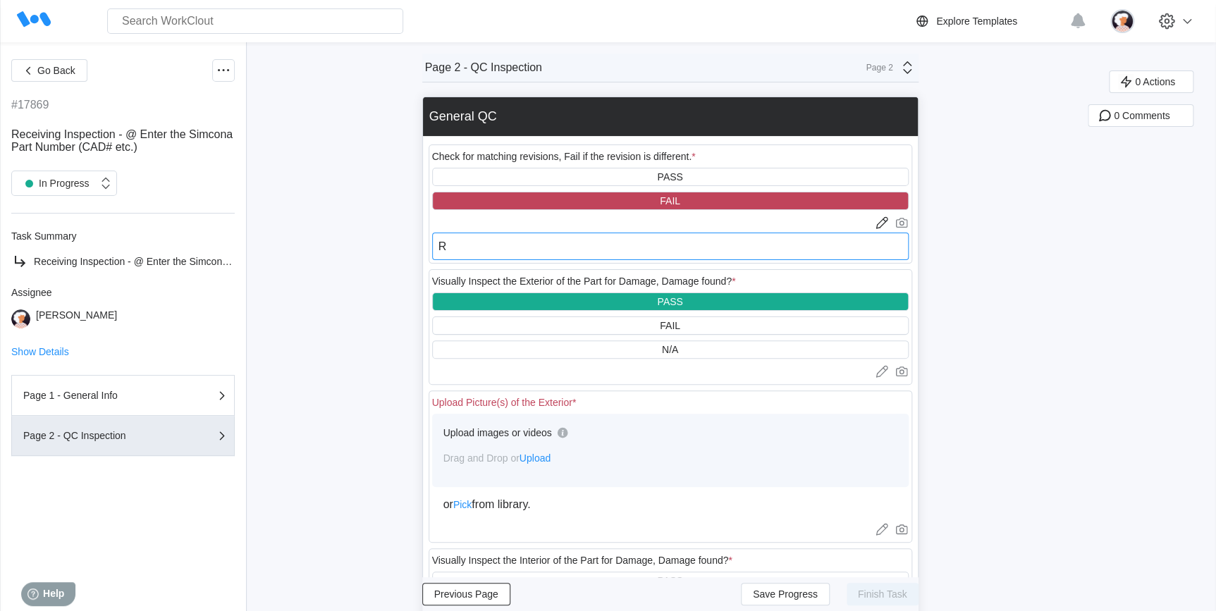
type textarea "R2"
type textarea "x"
type textarea "R2"
type textarea "x"
type textarea "R2 w"
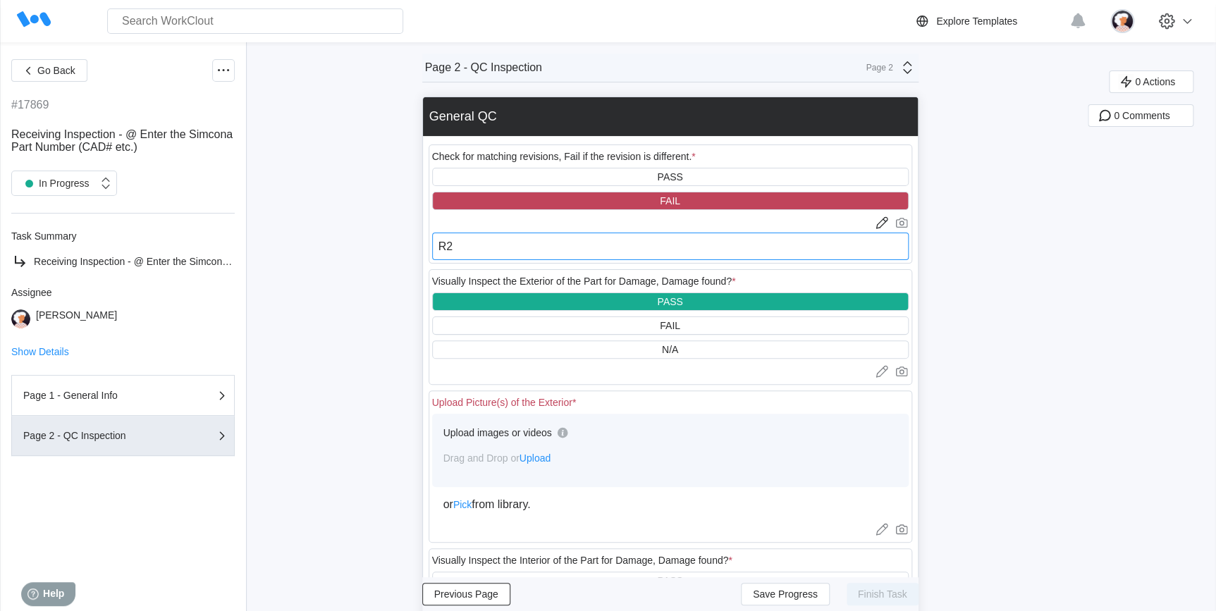
type textarea "x"
type textarea "R2 wa"
type textarea "x"
type textarea "R2 was"
type textarea "x"
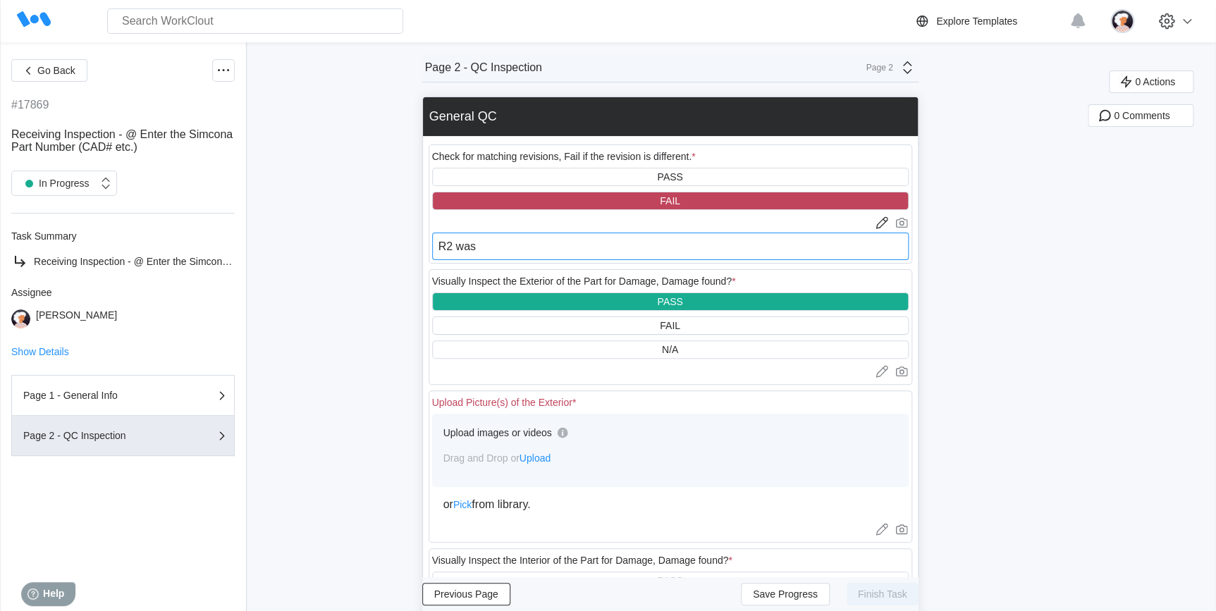
type textarea "R2 was"
type textarea "x"
type textarea "R2 was o"
type textarea "x"
type textarea "R2 was or"
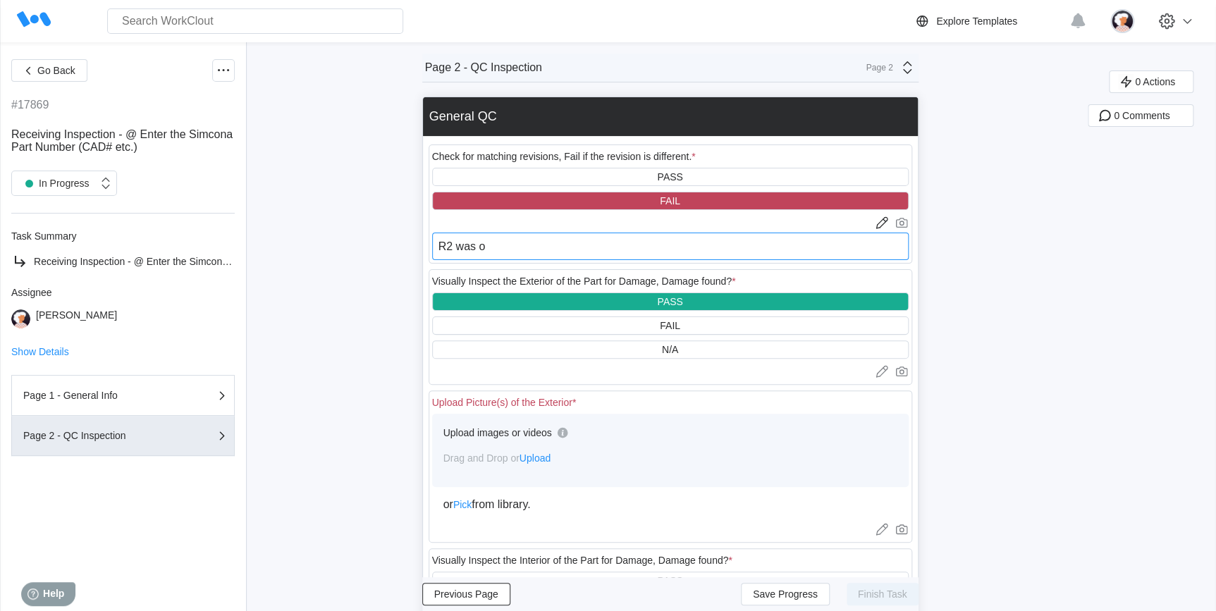
type textarea "x"
type textarea "R2 was ord"
type textarea "x"
type textarea "R2 was orde"
type textarea "x"
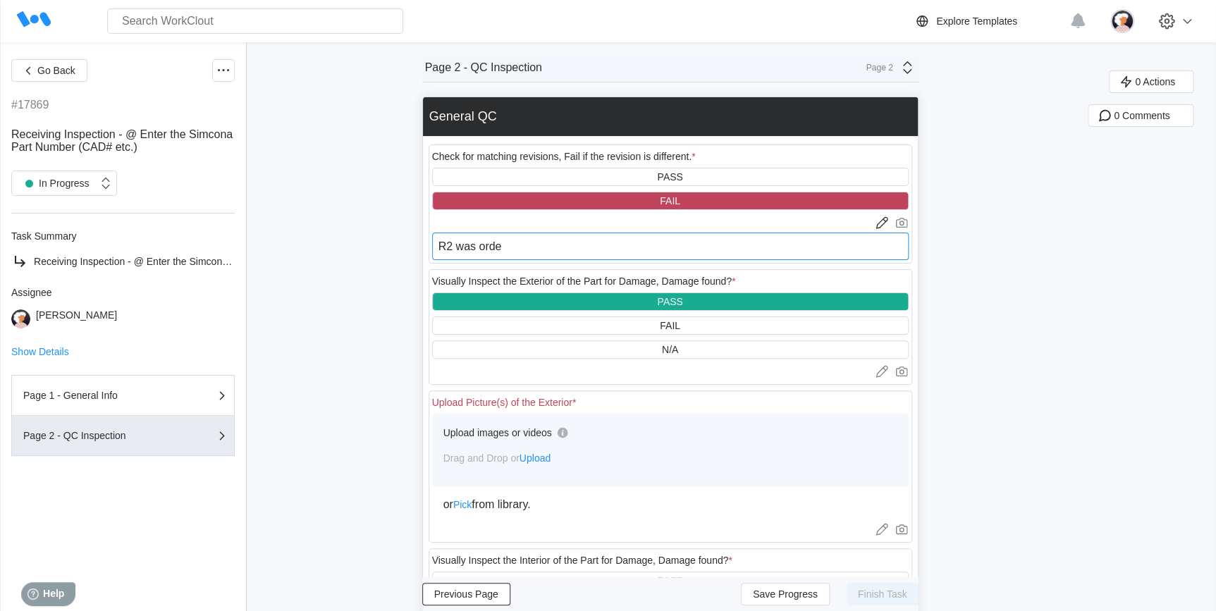
type textarea "R2 was order"
type textarea "x"
type textarea "R2 was ordere"
type textarea "x"
type textarea "R2 was ordered"
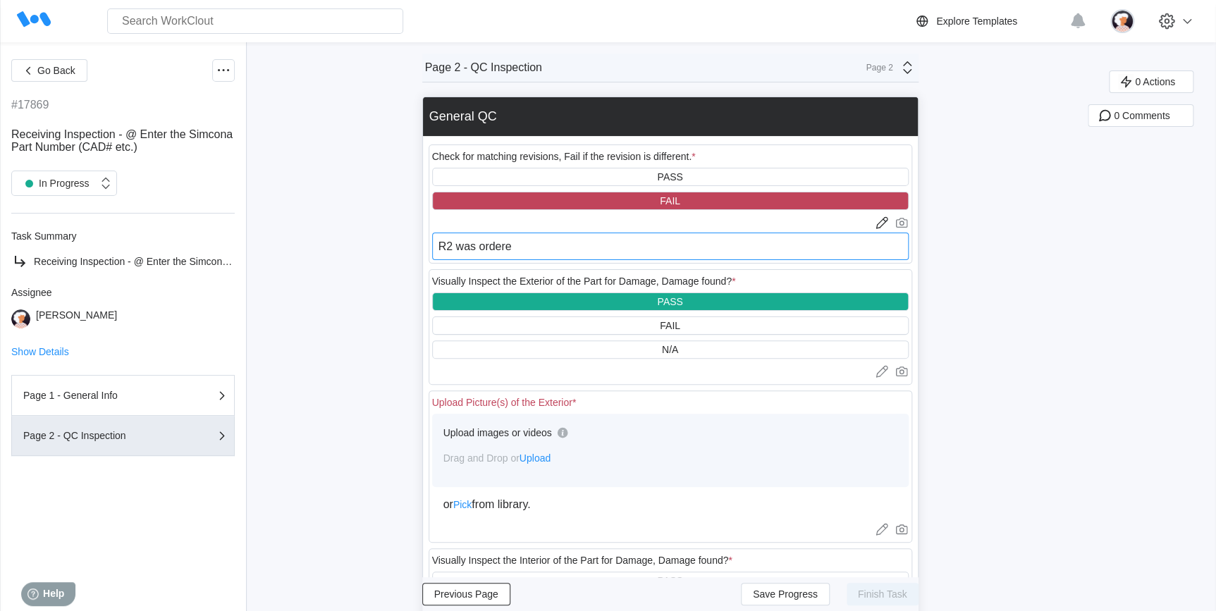
type textarea "x"
type textarea "R2 was ordered"
type textarea "x"
type textarea "R2 was ordered a"
type textarea "x"
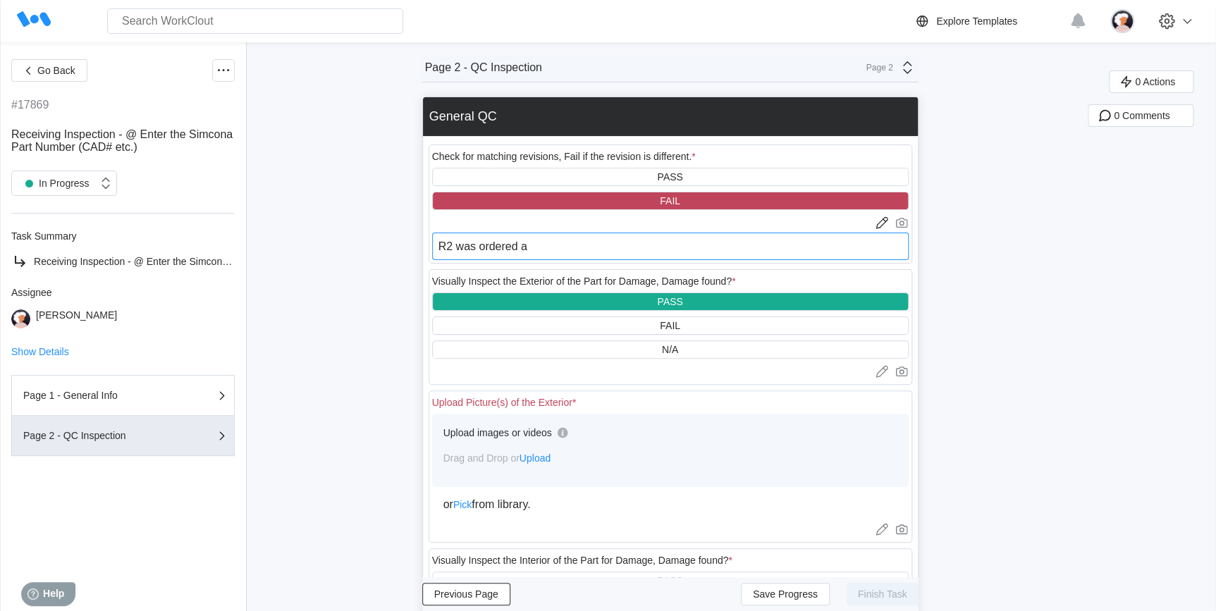
type textarea "R2 was ordered an"
type textarea "x"
type textarea "R2 was ordered and"
type textarea "x"
type textarea "R2 was ordered and"
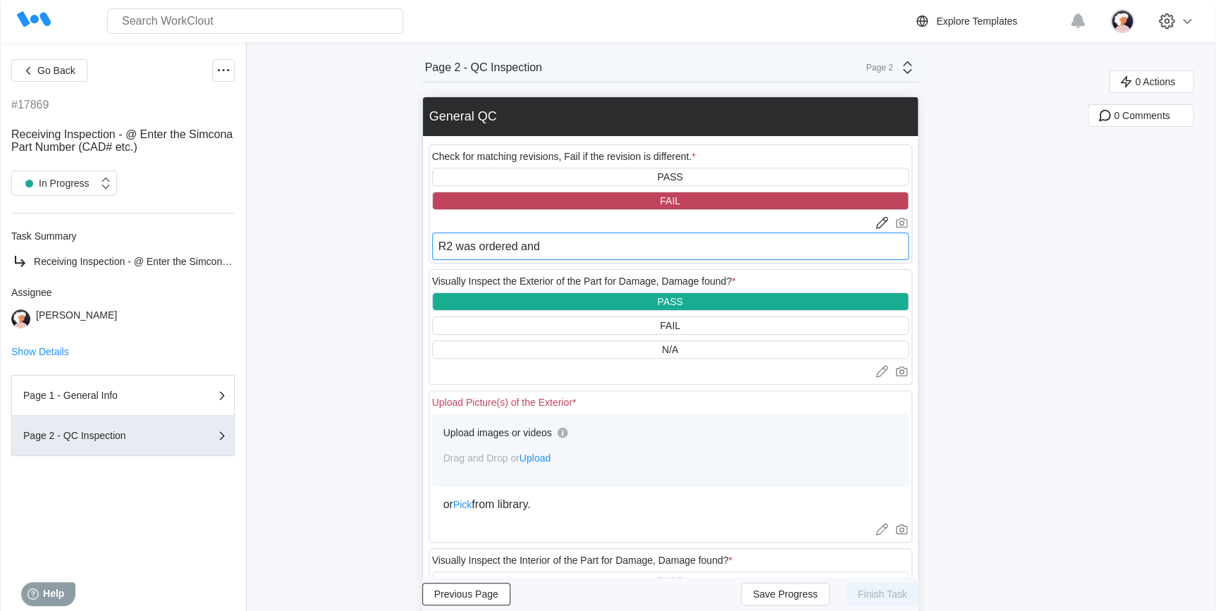
type textarea "x"
type textarea "R2 was ordered and o"
type textarea "x"
type textarea "R2 was ordered and on"
type textarea "x"
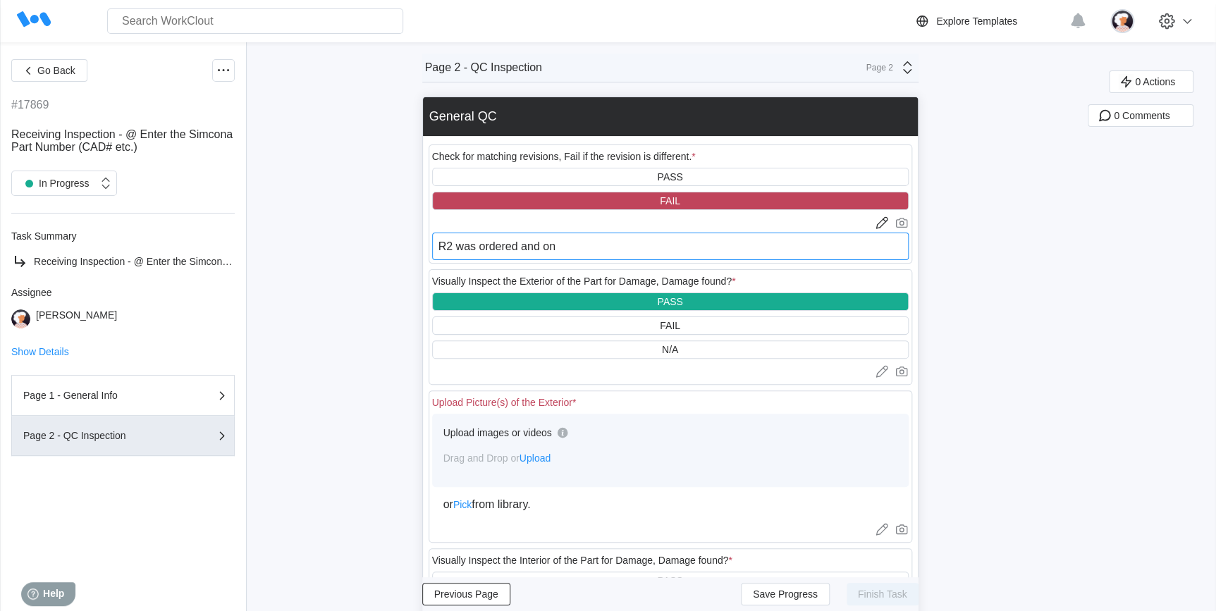
type textarea "R2 was ordered and on"
type textarea "x"
type textarea "R2 was ordered and on t"
type textarea "x"
type textarea "R2 was ordered and on th"
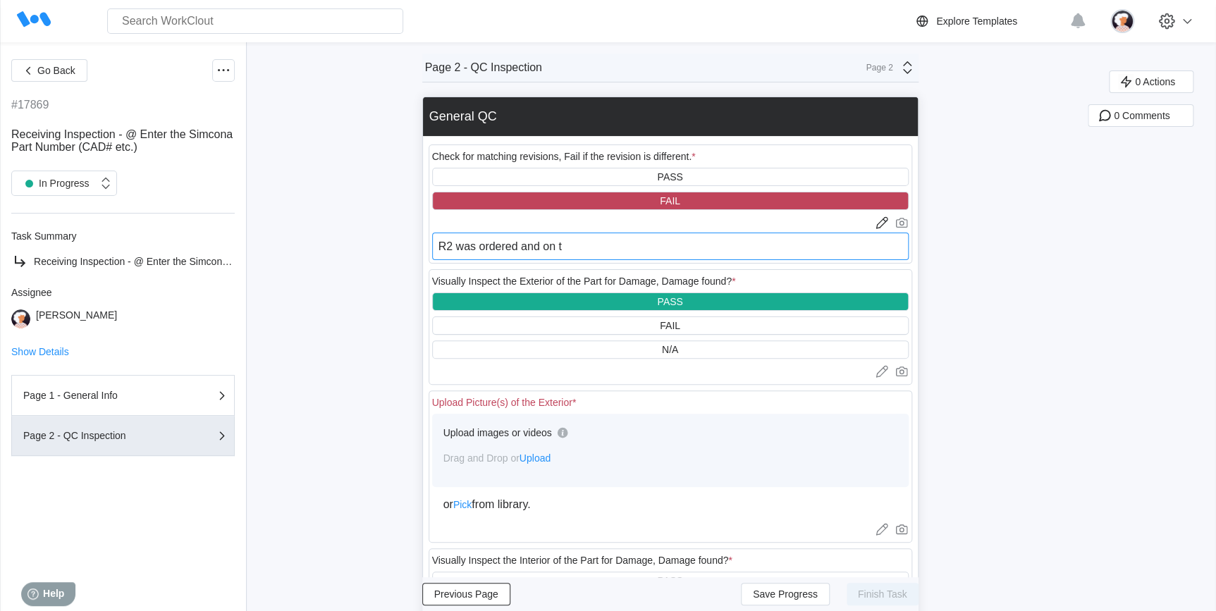
type textarea "x"
type textarea "R2 was ordered and on the"
type textarea "x"
type textarea "R2 was ordered and on the"
type textarea "x"
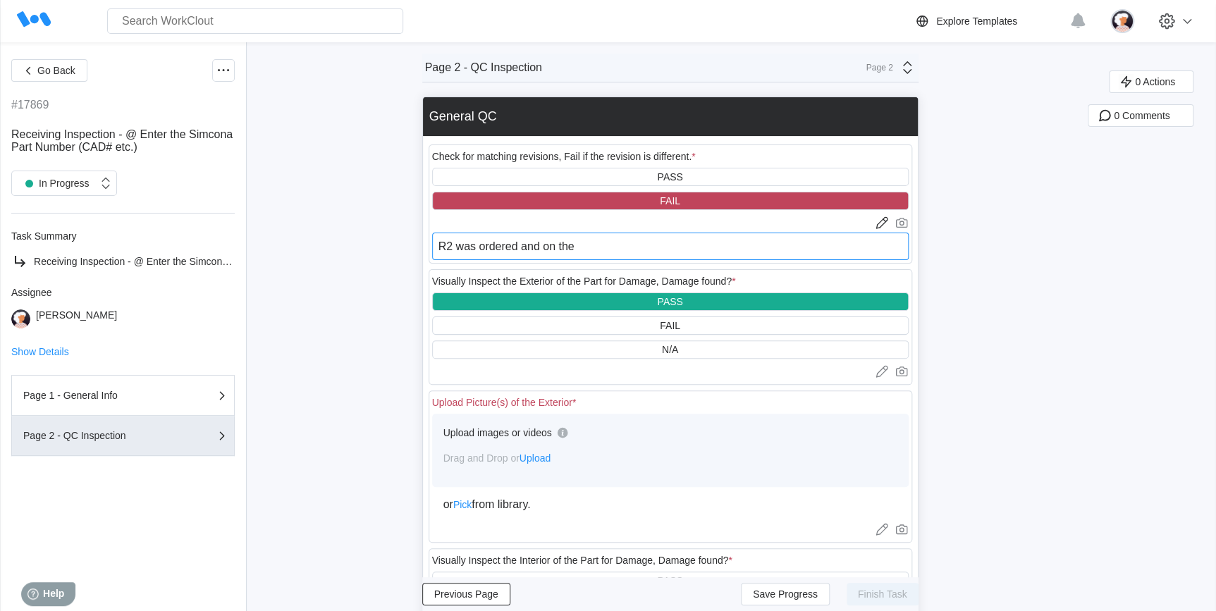
type textarea "R2 was ordered and on the o"
type textarea "x"
type textarea "R2 was ordered and on the ou"
type textarea "x"
type textarea "R2 was ordered and on the out"
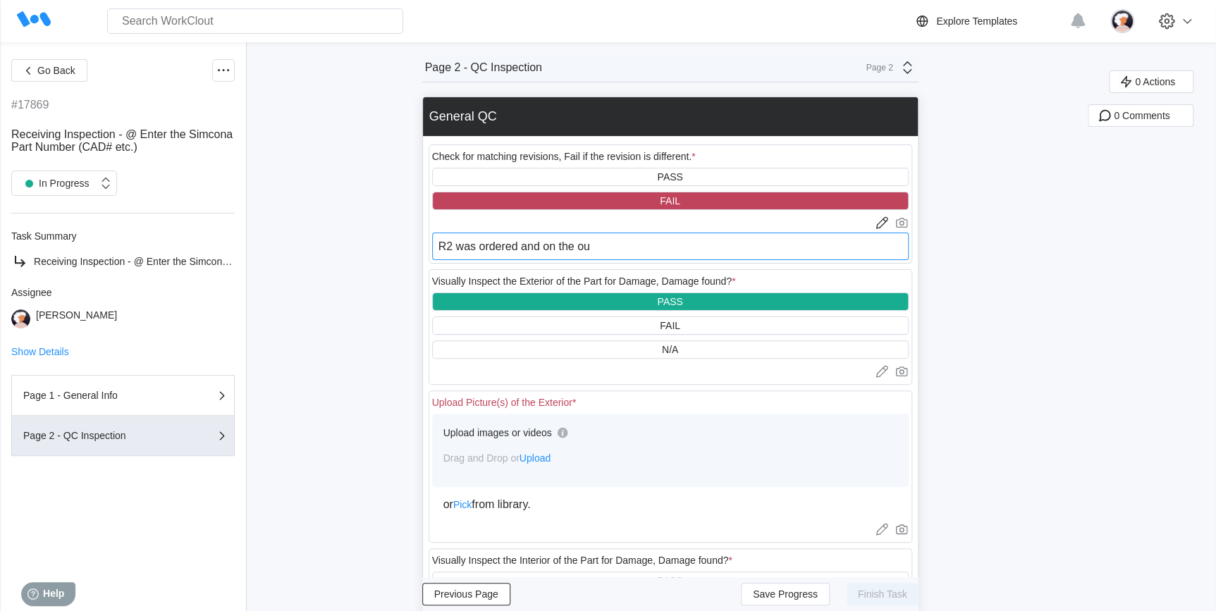
type textarea "x"
type textarea "R2 was ordered and on the outs"
type textarea "x"
type textarea "R2 was ordered and on the outsi"
type textarea "x"
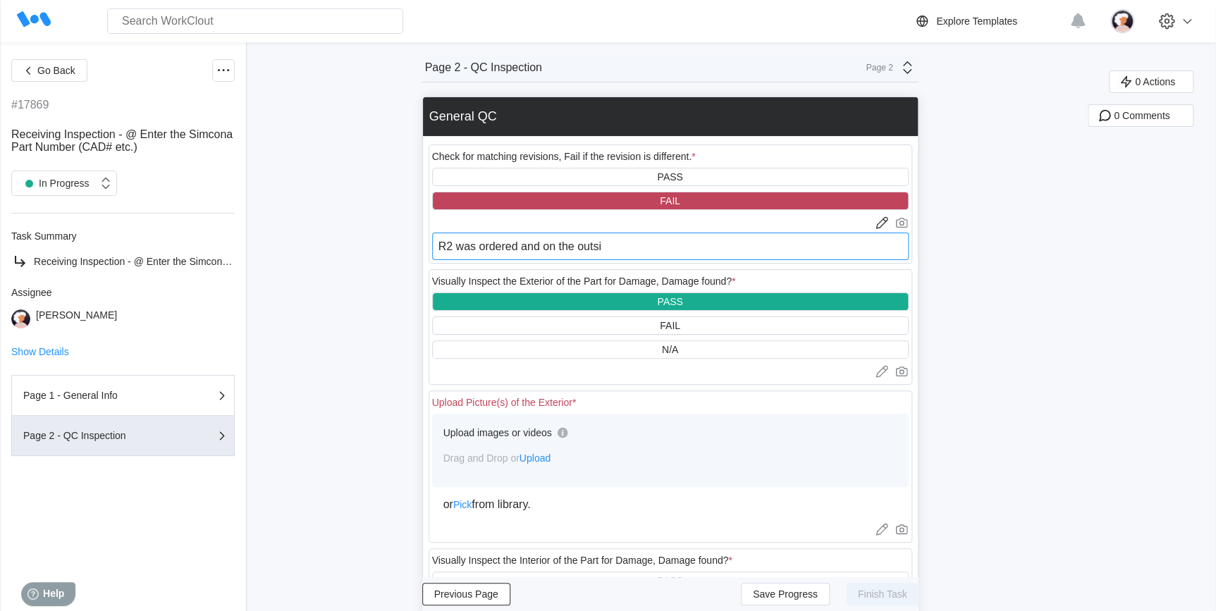
type textarea "R2 was ordered and on the outsid"
type textarea "x"
type textarea "R2 was ordered and on the outside"
type textarea "x"
type textarea "R2 was ordered and on the outside"
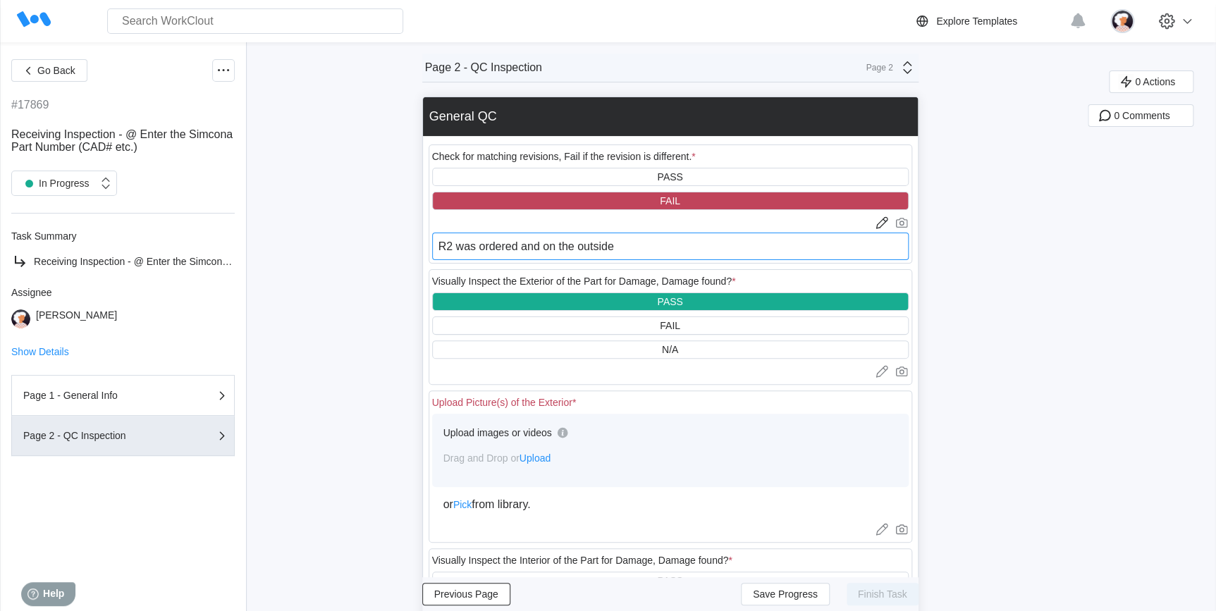
type textarea "x"
type textarea "R2 was ordered and on the outside o"
type textarea "x"
type textarea "R2 was ordered and on the outside of"
type textarea "x"
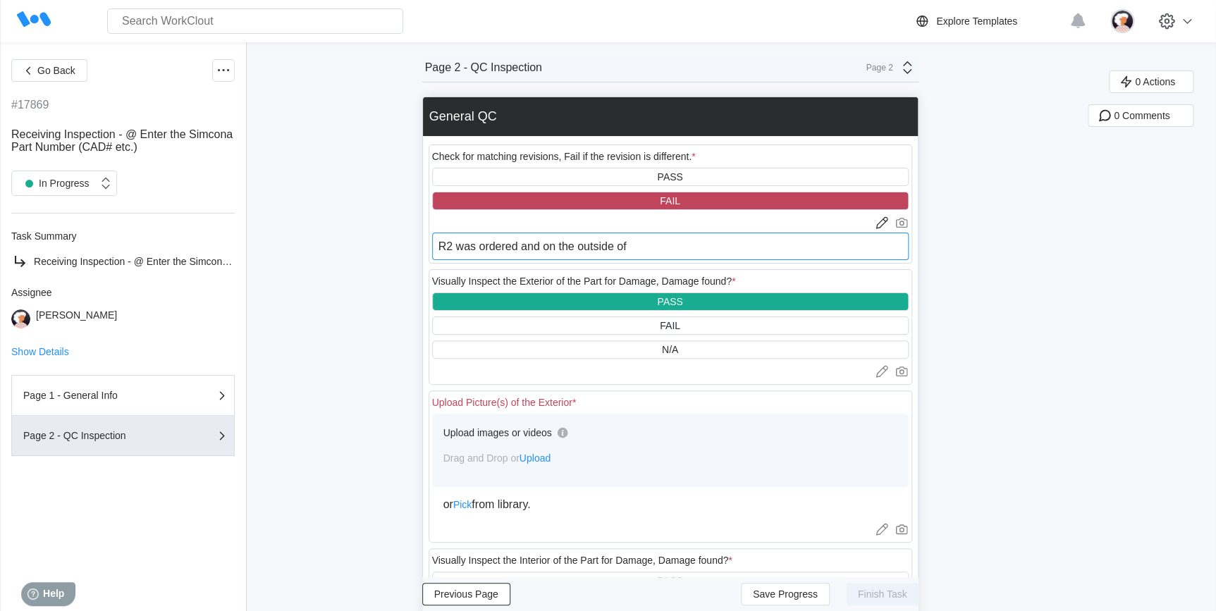
type textarea "R2 was ordered and on the outside of"
type textarea "x"
type textarea "R2 was ordered and on the outside of t"
type textarea "x"
type textarea "R2 was ordered and on the outside of th"
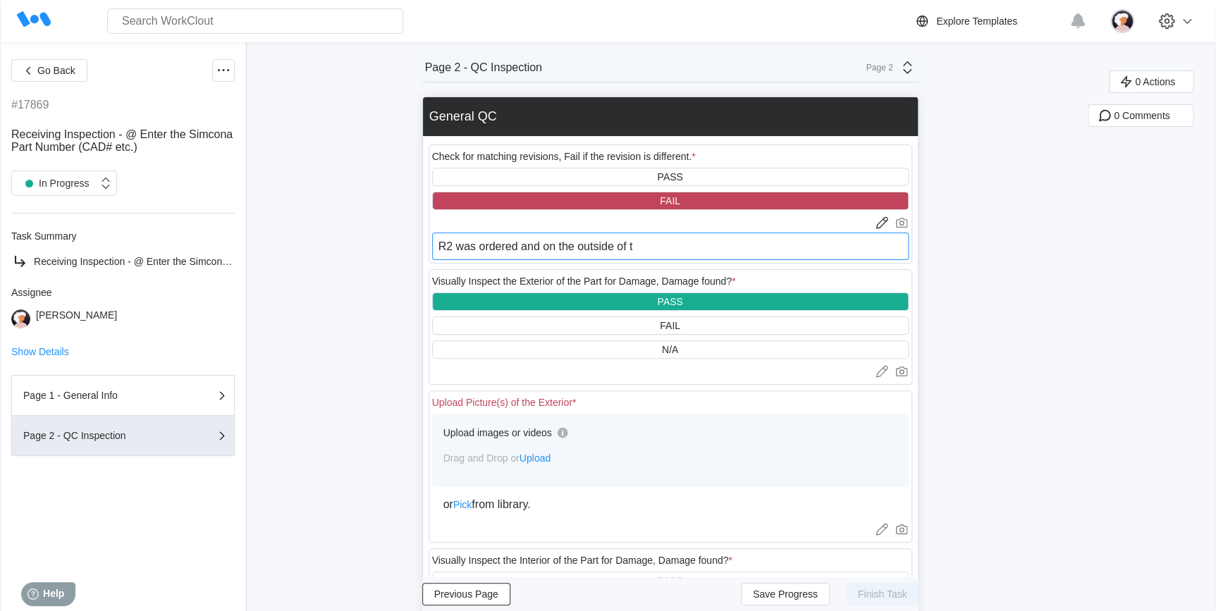
type textarea "x"
type textarea "R2 was ordered and on the outside of the"
type textarea "x"
type textarea "R2 was ordered and on the outside of the"
type textarea "x"
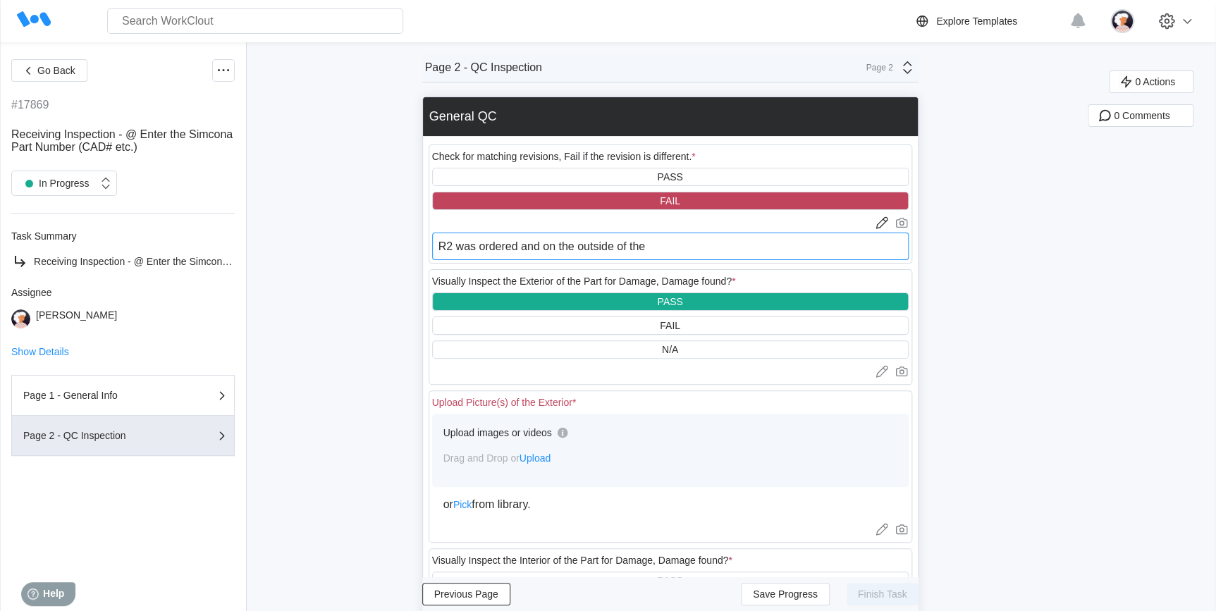
type textarea "R2 was ordered and on the outside of the b"
type textarea "x"
type textarea "R2 was ordered and on the outside of the bo"
type textarea "x"
type textarea "R2 was ordered and on the outside of the box"
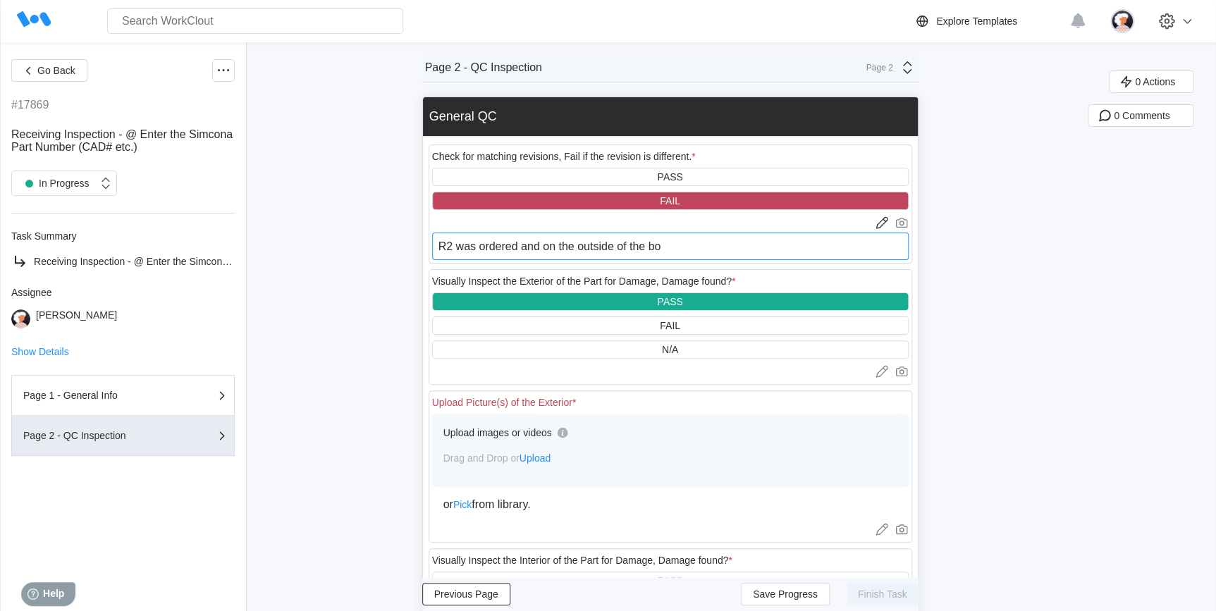
type textarea "x"
type textarea "R2 was ordered and on the outside of the box,"
type textarea "x"
type textarea "R2 was ordered and on the outside of the box,"
type textarea "x"
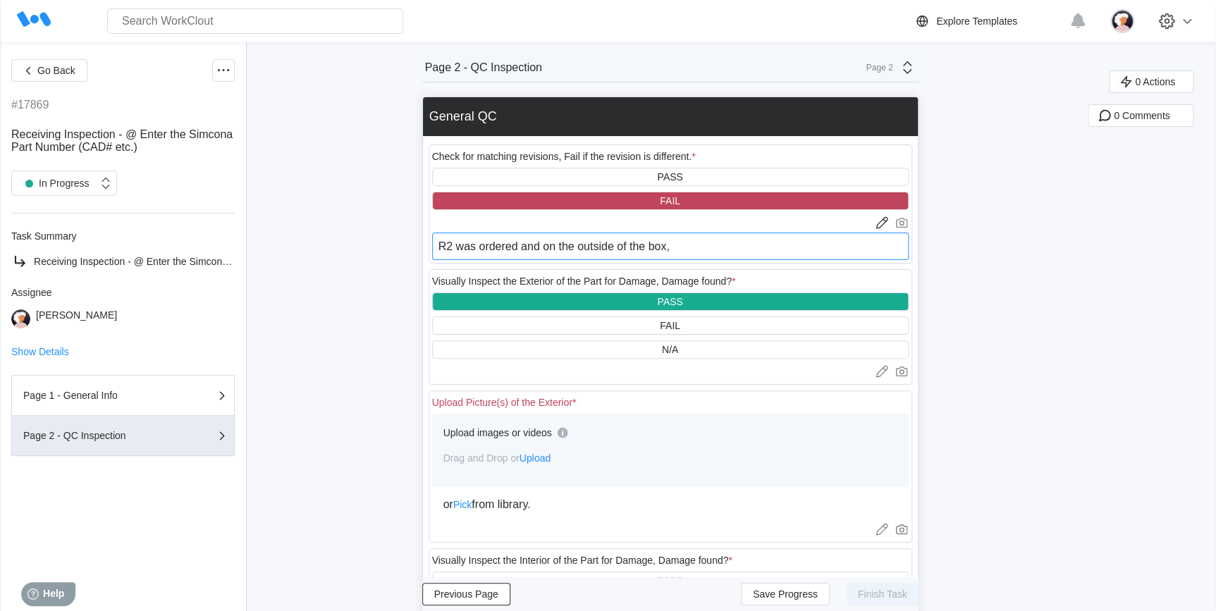
type textarea "R2 was ordered and on the outside of the box, c"
type textarea "x"
type textarea "R2 was ordered and on the outside of the box, ca"
type textarea "x"
type textarea "R2 was ordered and on the outside of the box, cab"
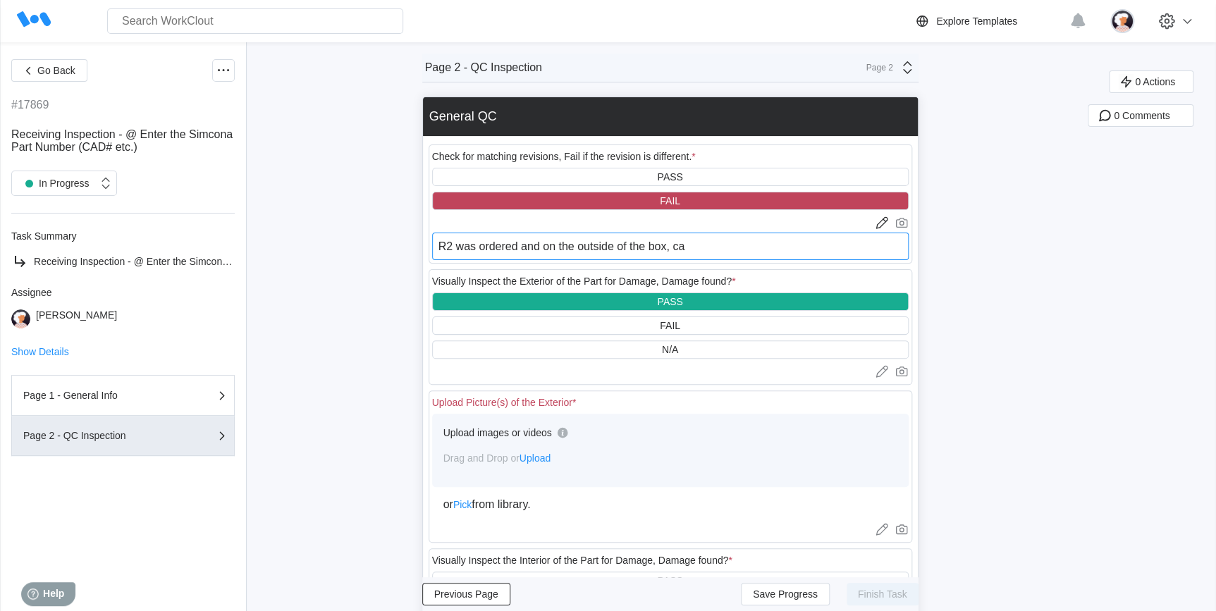
type textarea "x"
type textarea "R2 was ordered and on the outside of the box, cabl"
type textarea "x"
type textarea "R2 was ordered and on the outside of the box, cable"
type textarea "x"
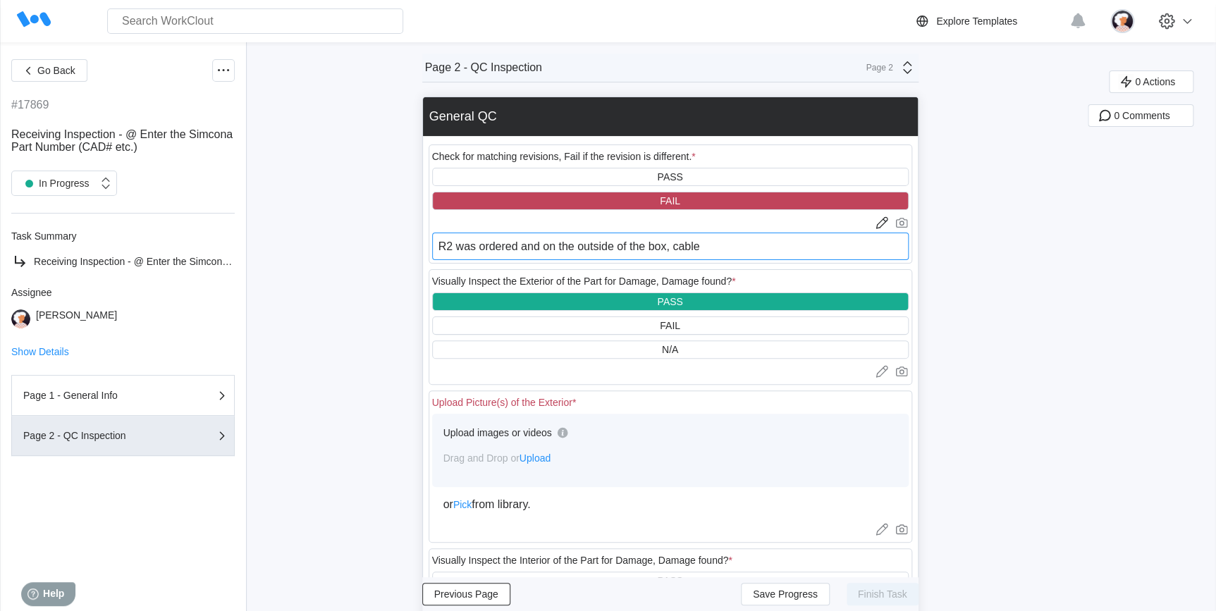
type textarea "R2 was ordered and on the outside of the box, cables"
type textarea "x"
type textarea "R2 was ordered and on the outside of the box, cables"
type textarea "x"
type textarea "R2 was ordered and on the outside of the box, cables w"
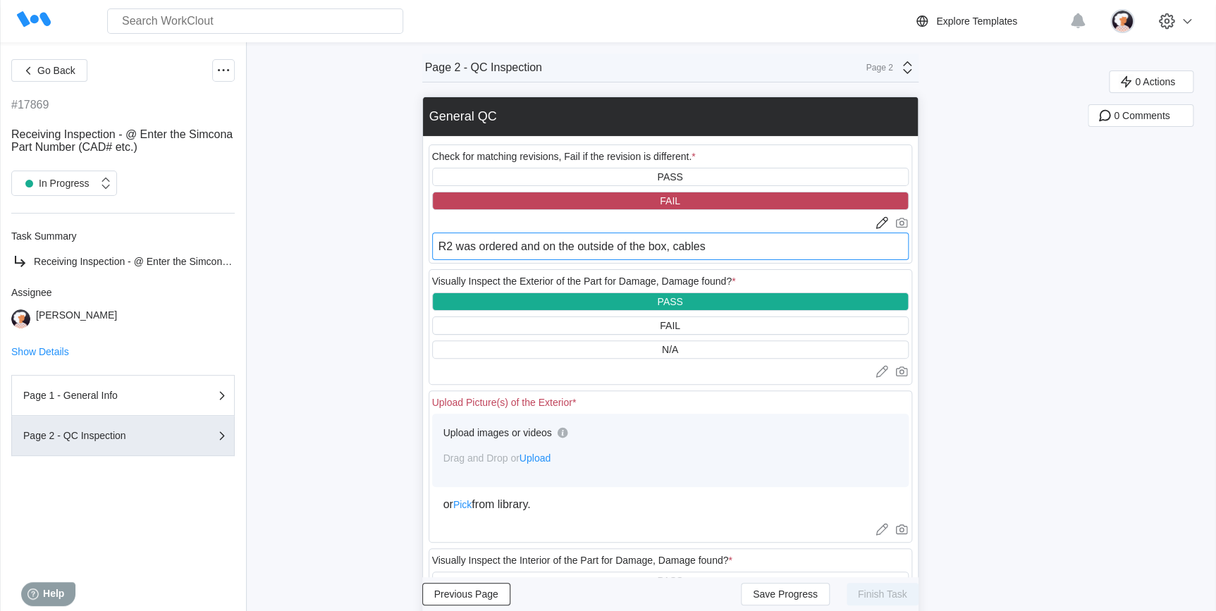
type textarea "x"
type textarea "R2 was ordered and on the outside of the box, cables we"
type textarea "x"
type textarea "R2 was ordered and on the outside of the box, cables wer"
type textarea "x"
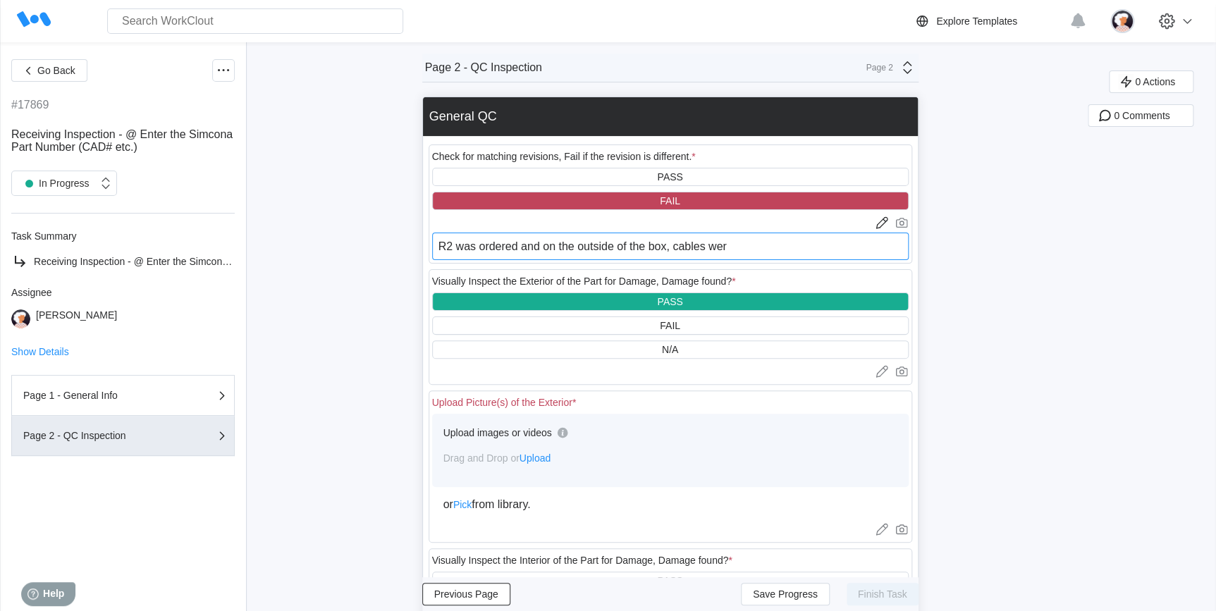
type textarea "R2 was ordered and on the outside of the box, cables were"
type textarea "x"
type textarea "R2 was ordered and on the outside of the box, cables were"
type textarea "x"
type textarea "R2 was ordered and on the outside of the box, cables were l"
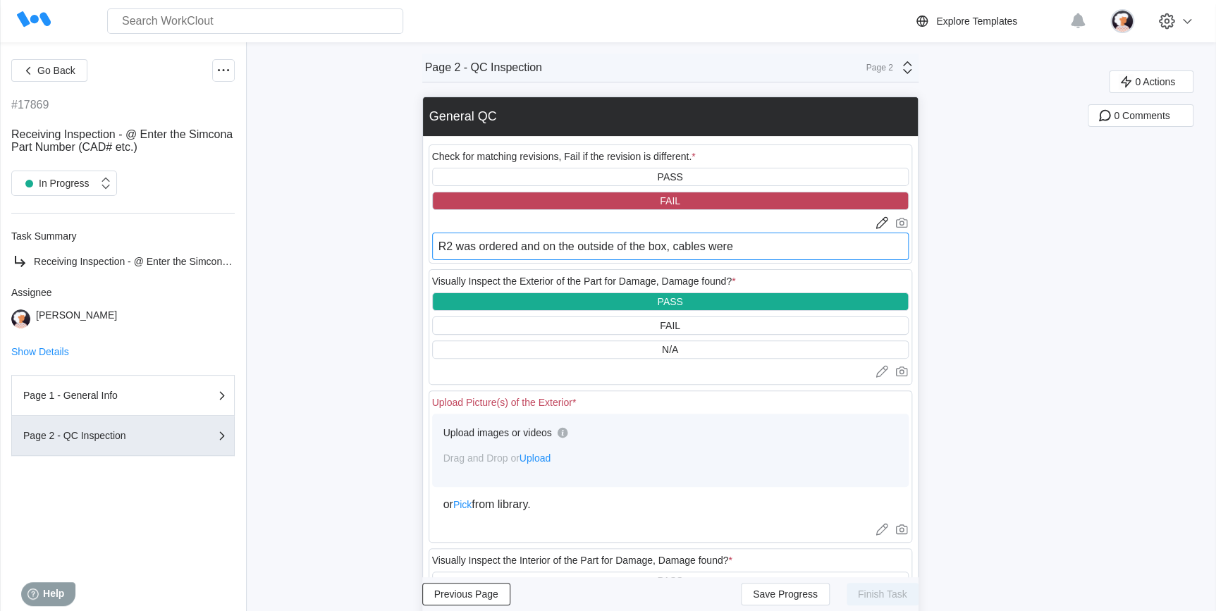
type textarea "x"
type textarea "R2 was ordered and on the outside of the box, cables were la"
type textarea "x"
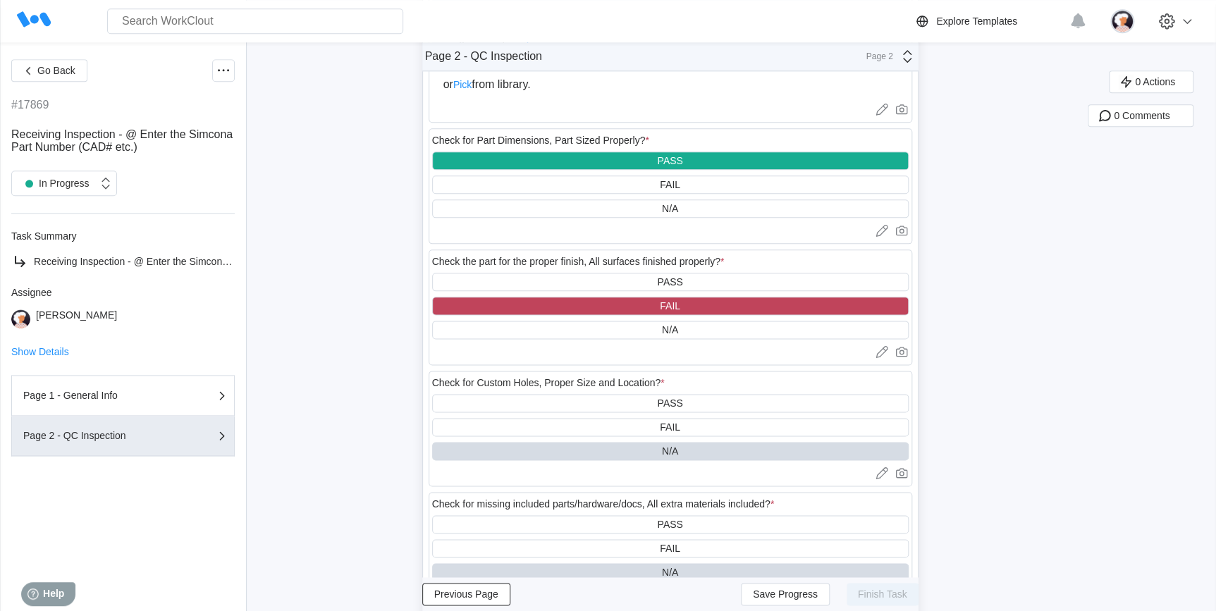
scroll to position [705, 0]
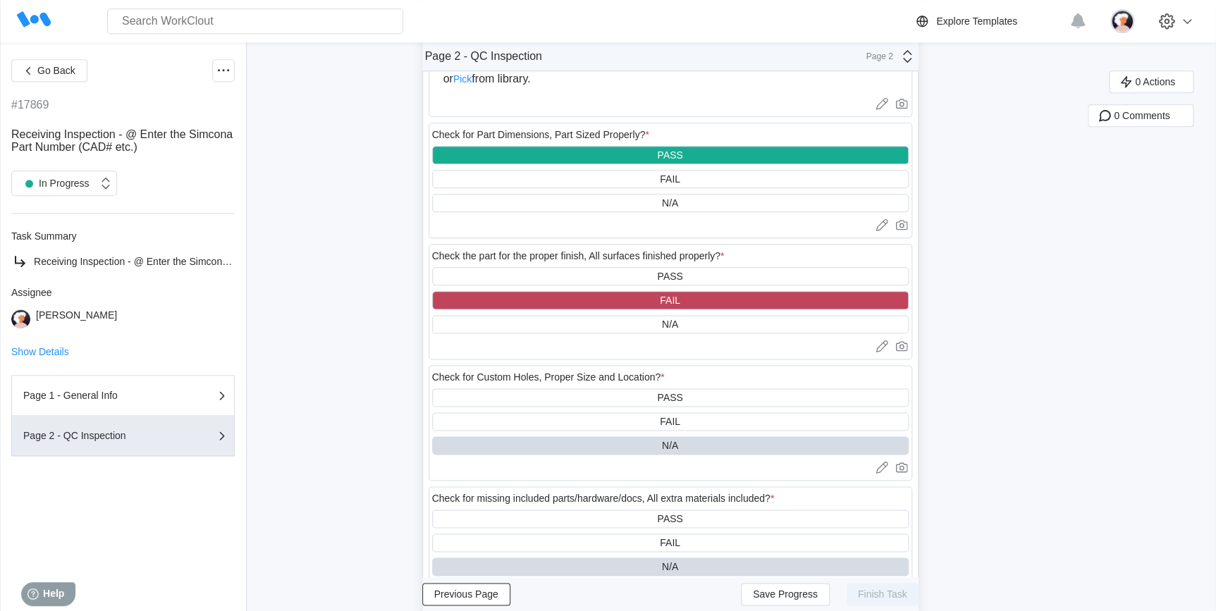
click at [661, 359] on div "Check the part for the proper finish, All surfaces finished properly? * PASS FA…" at bounding box center [669, 302] width 483 height 116
click at [881, 352] on icon at bounding box center [880, 347] width 11 height 8
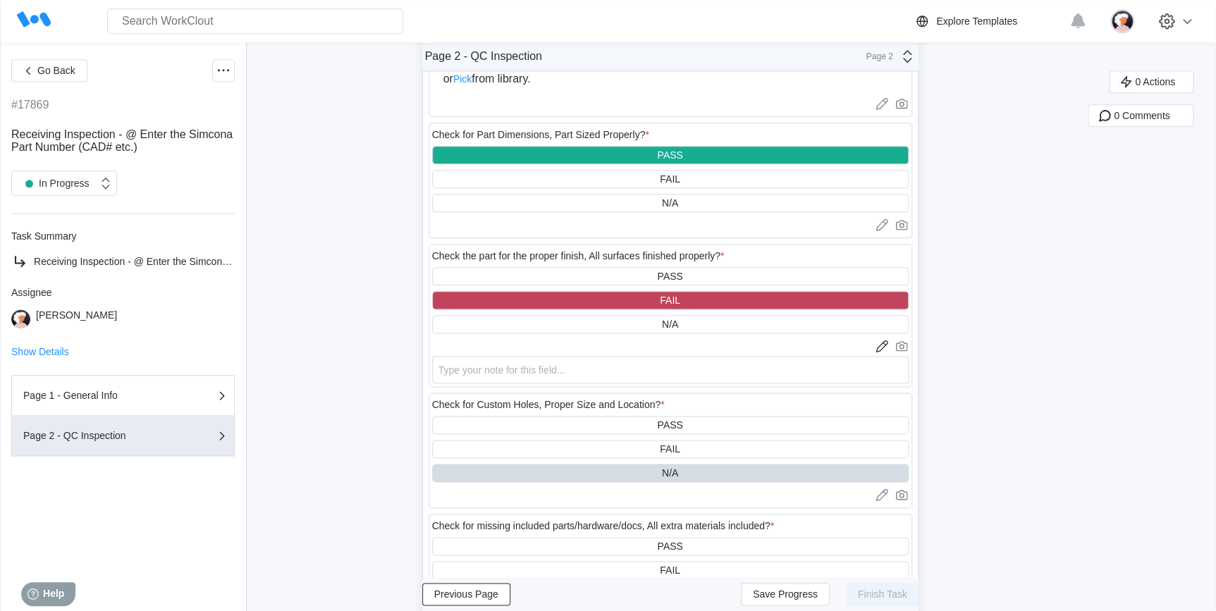
click at [708, 352] on div at bounding box center [670, 346] width 476 height 14
click at [660, 374] on textarea at bounding box center [670, 369] width 476 height 27
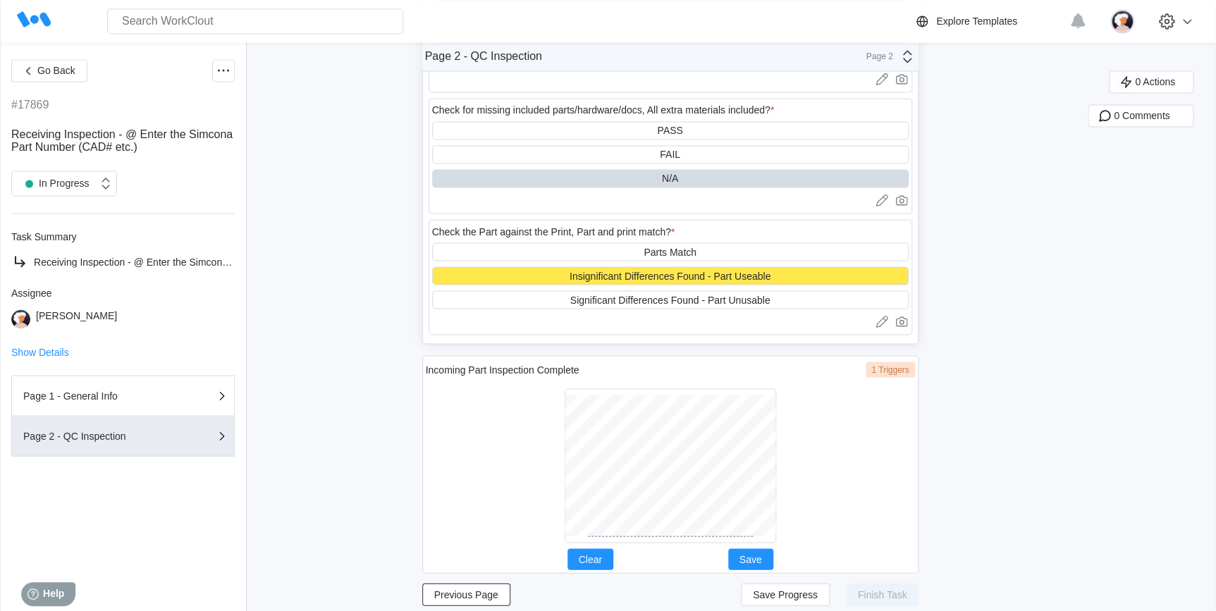
scroll to position [1147, 0]
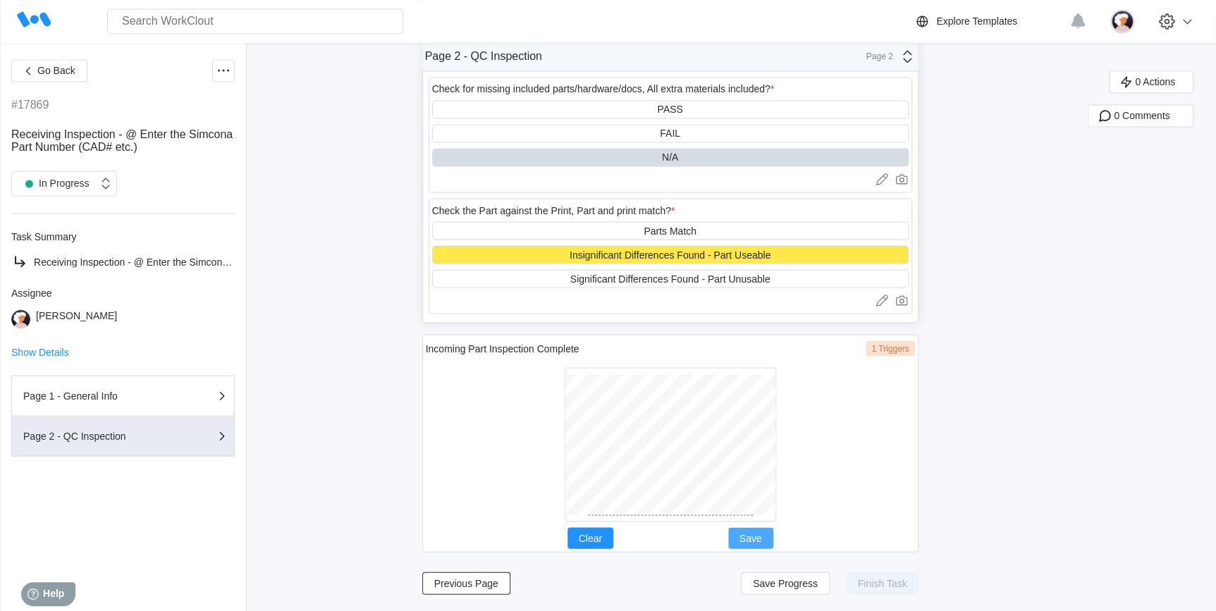
click at [769, 534] on button "Save" at bounding box center [750, 537] width 45 height 21
click at [809, 585] on span "Save Progress" at bounding box center [785, 583] width 65 height 10
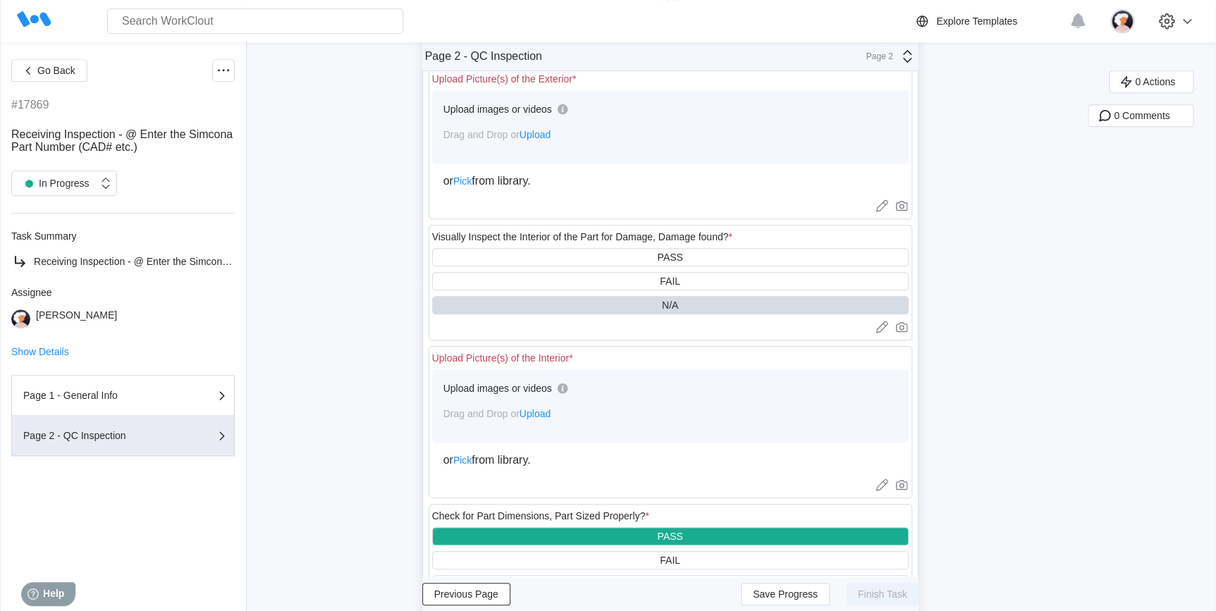
scroll to position [185, 0]
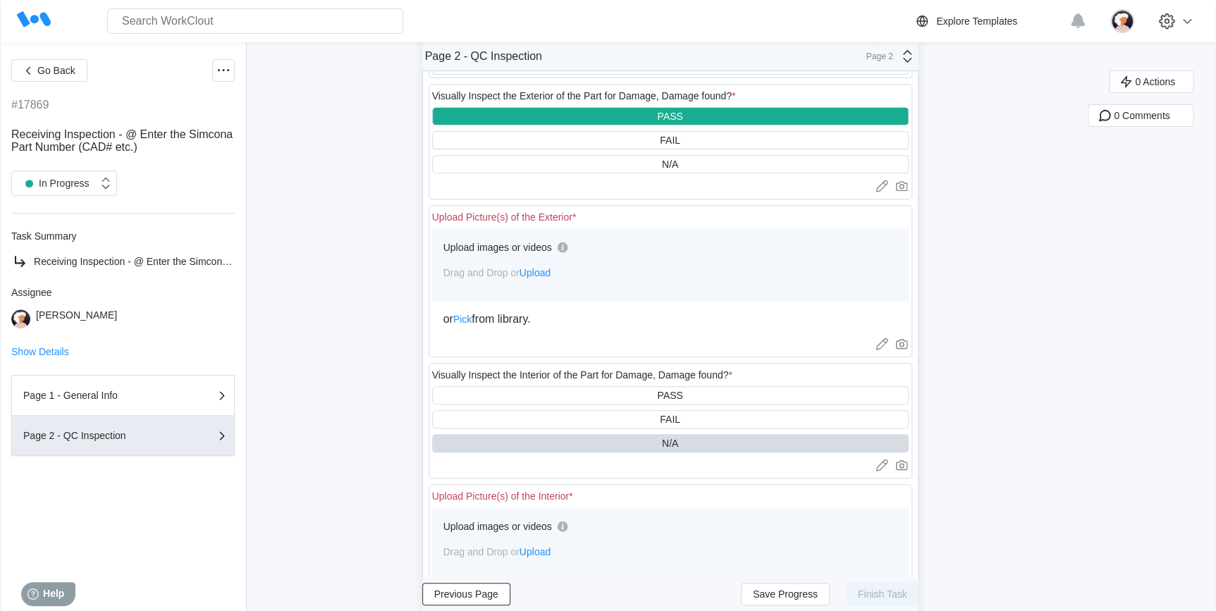
click at [541, 271] on span "Upload" at bounding box center [534, 272] width 31 height 11
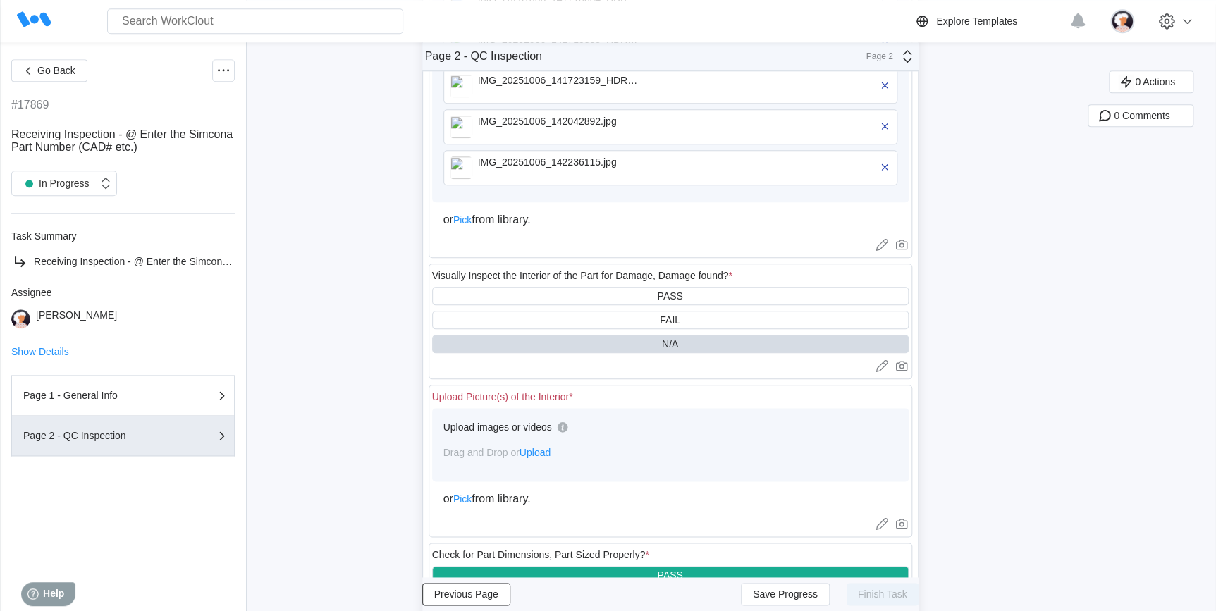
scroll to position [634, 0]
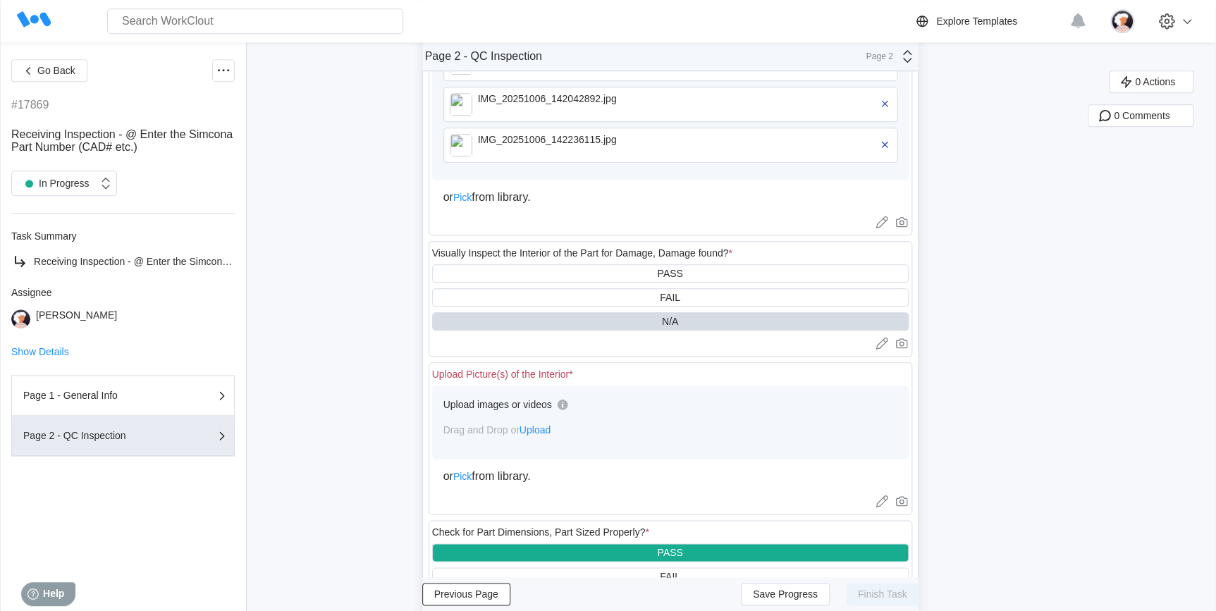
click at [550, 433] on span "Upload" at bounding box center [534, 429] width 31 height 11
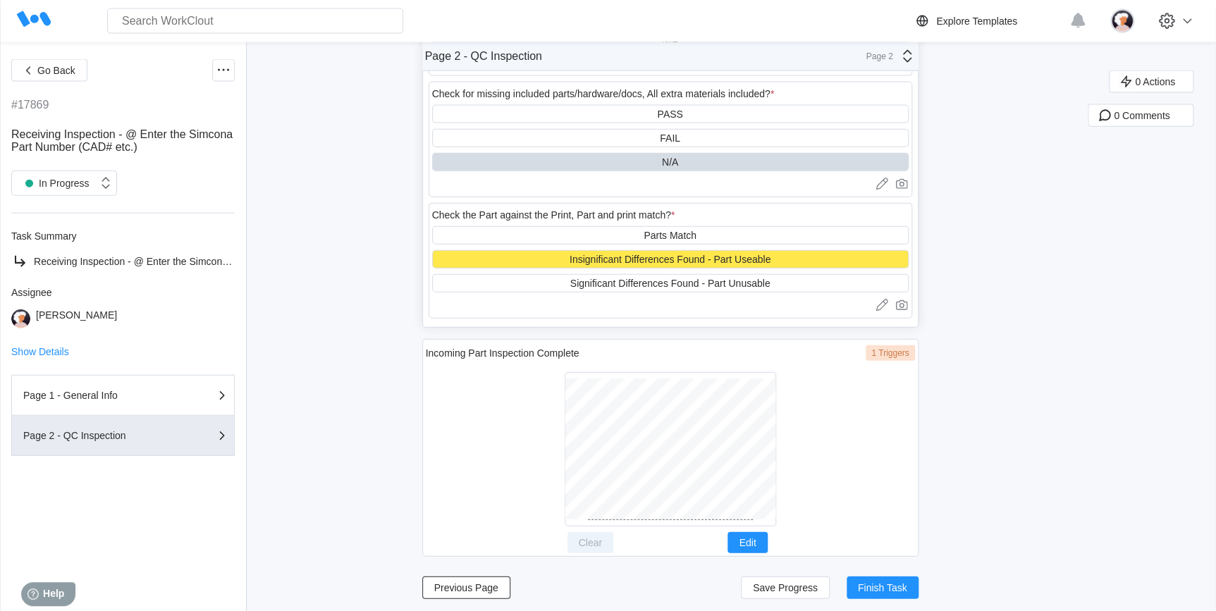
scroll to position [1554, 0]
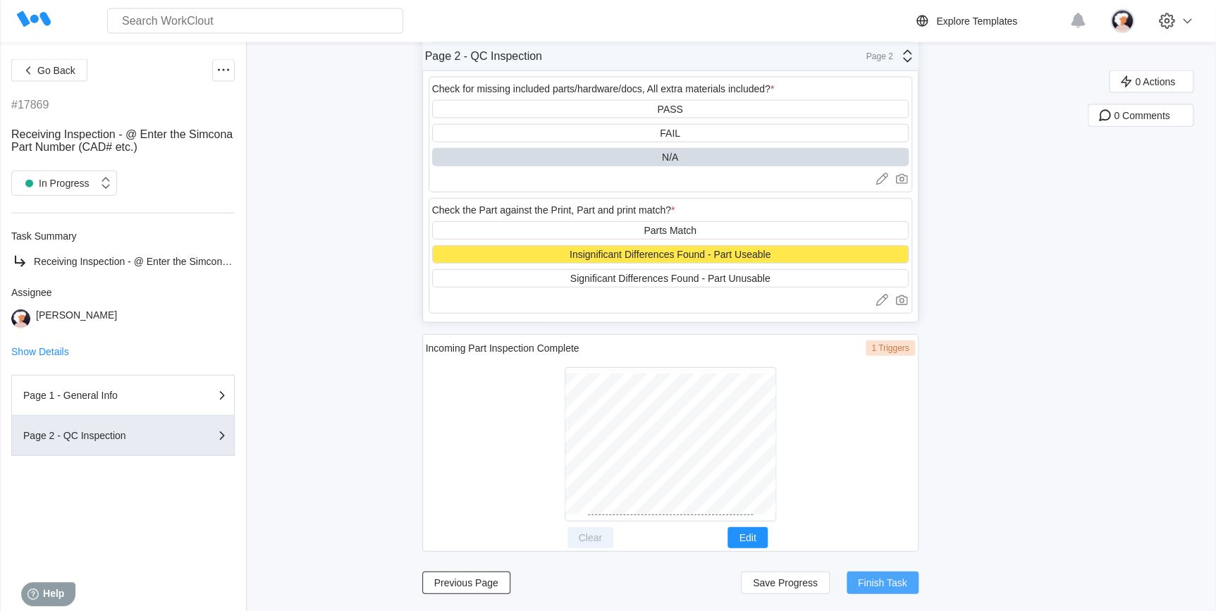
click at [877, 588] on button "Finish Task" at bounding box center [882, 583] width 72 height 23
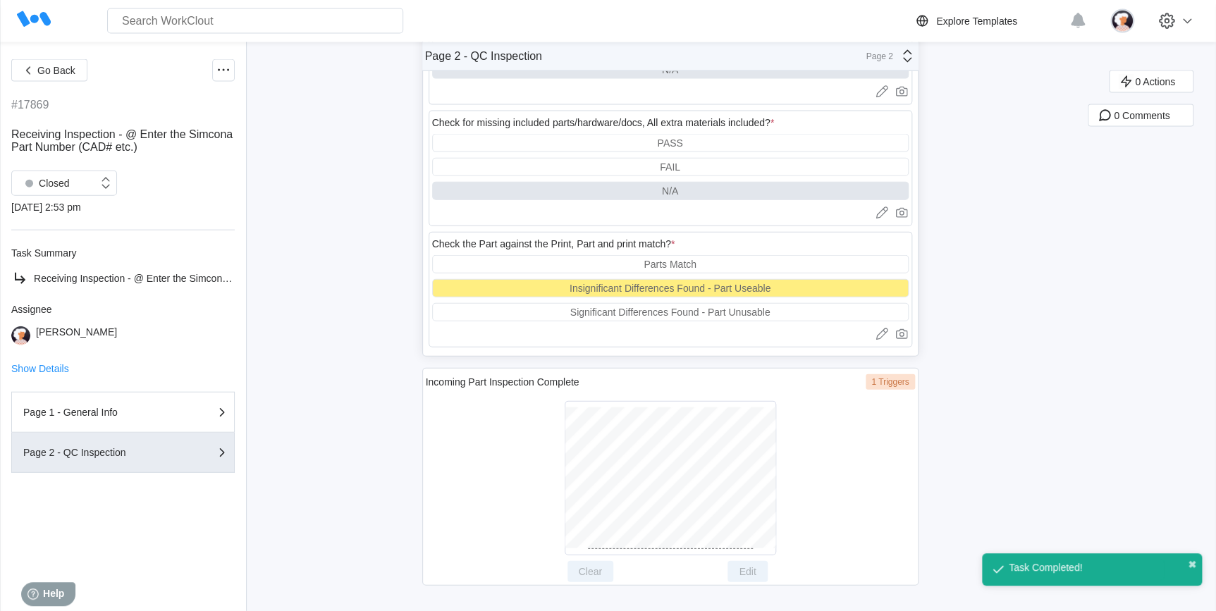
scroll to position [1520, 0]
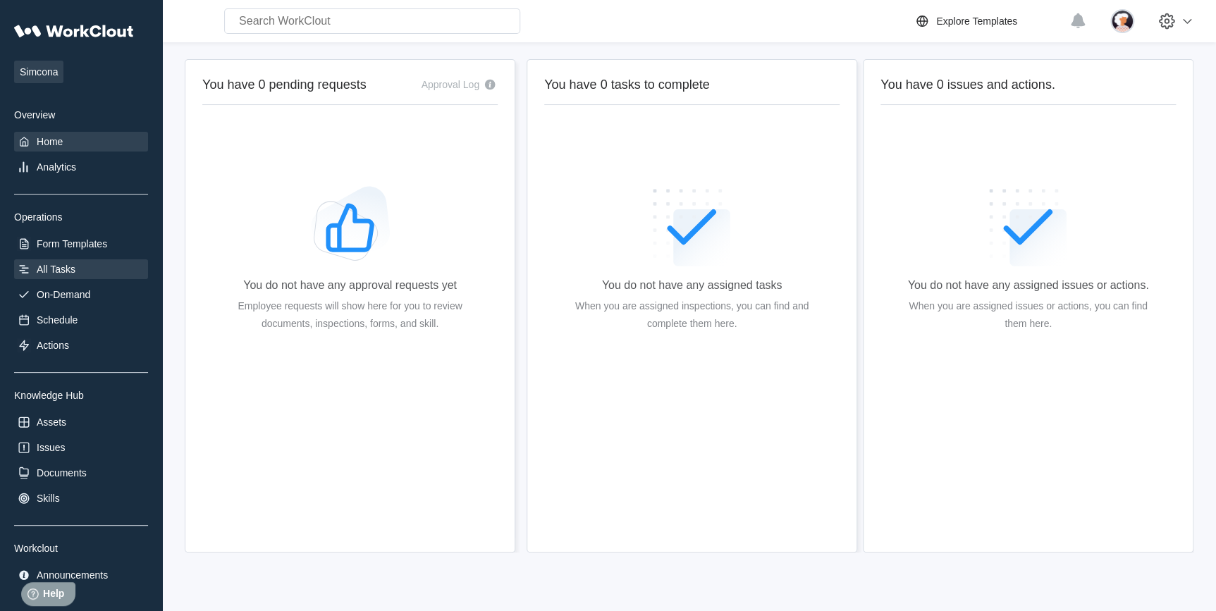
click at [70, 267] on div "All Tasks" at bounding box center [56, 269] width 39 height 11
